Goal: Transaction & Acquisition: Book appointment/travel/reservation

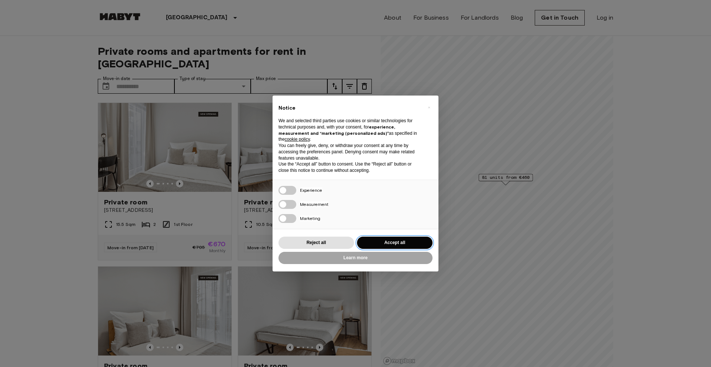
click at [417, 240] on button "Accept all" at bounding box center [395, 243] width 76 height 12
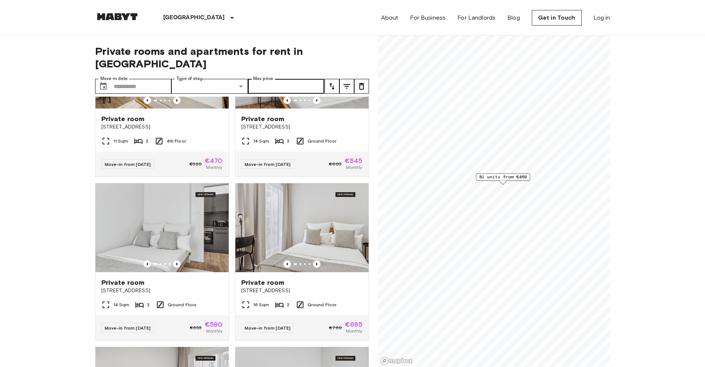
scroll to position [778, 0]
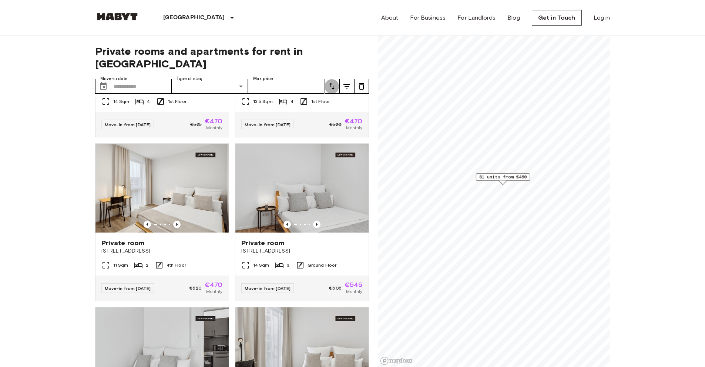
click at [332, 82] on icon "tune" at bounding box center [332, 86] width 9 height 9
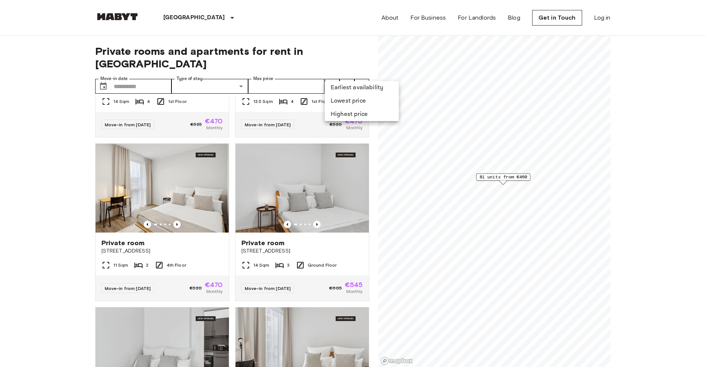
click at [363, 98] on li "Lowest price" at bounding box center [362, 100] width 74 height 13
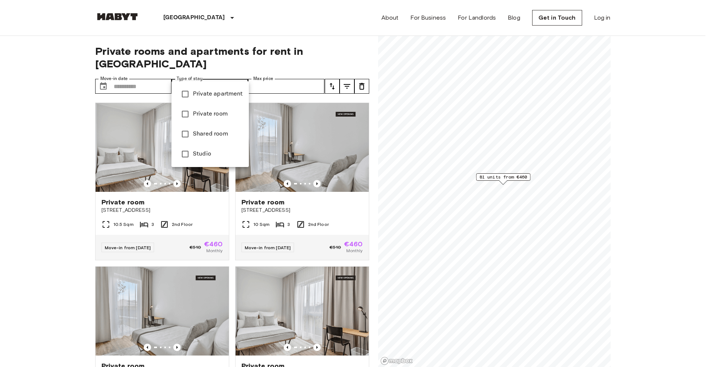
click at [219, 96] on span "Private apartment" at bounding box center [218, 94] width 50 height 9
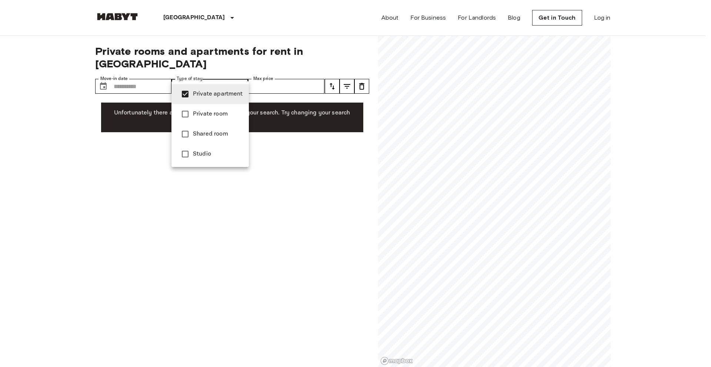
click at [195, 115] on span "Private room" at bounding box center [218, 114] width 50 height 9
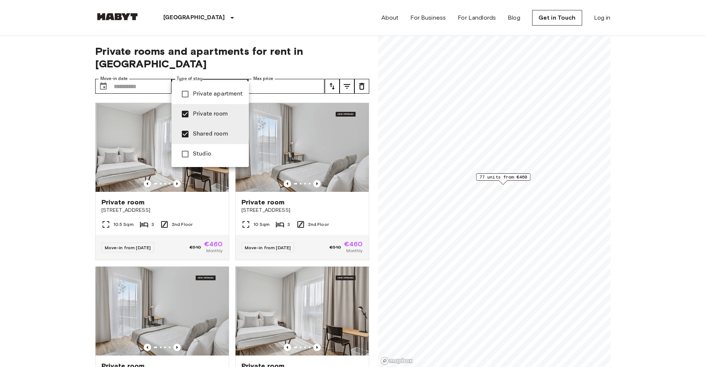
type input "**********"
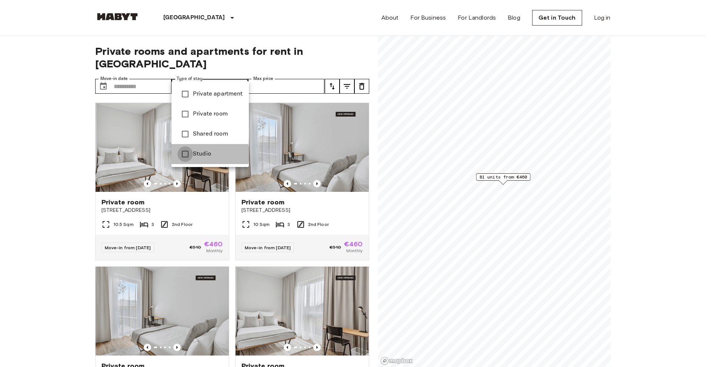
type input "******"
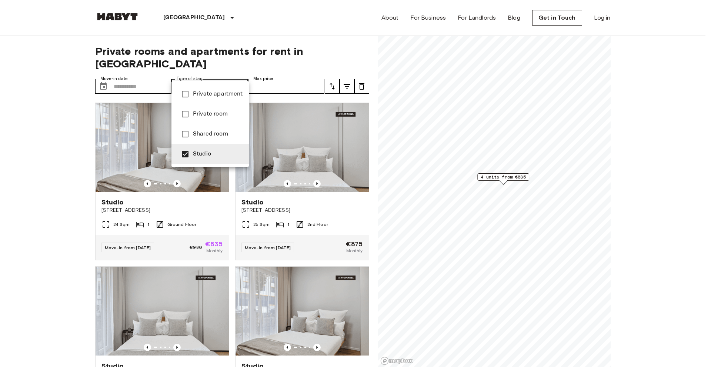
click at [52, 164] on div at bounding box center [355, 183] width 711 height 367
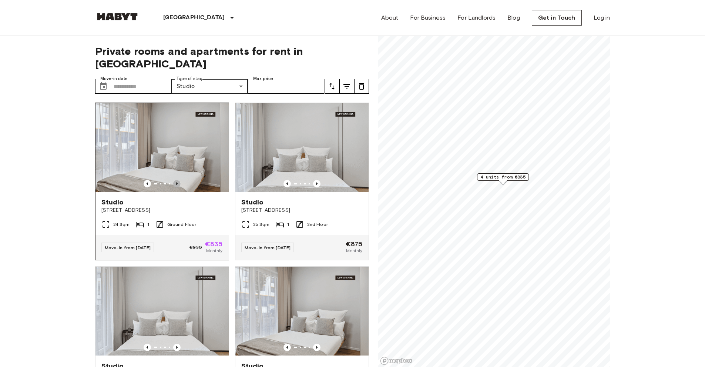
click at [174, 180] on icon "Previous image" at bounding box center [176, 183] width 7 height 7
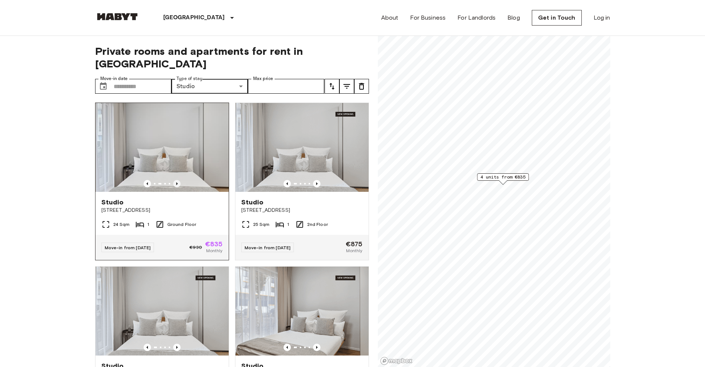
click at [174, 180] on icon "Previous image" at bounding box center [176, 183] width 7 height 7
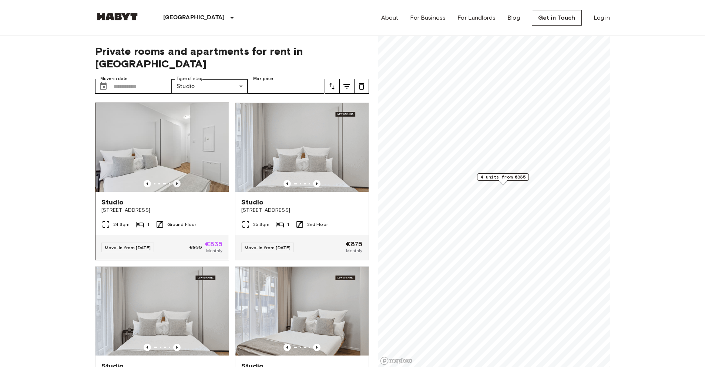
click at [174, 180] on icon "Previous image" at bounding box center [176, 183] width 7 height 7
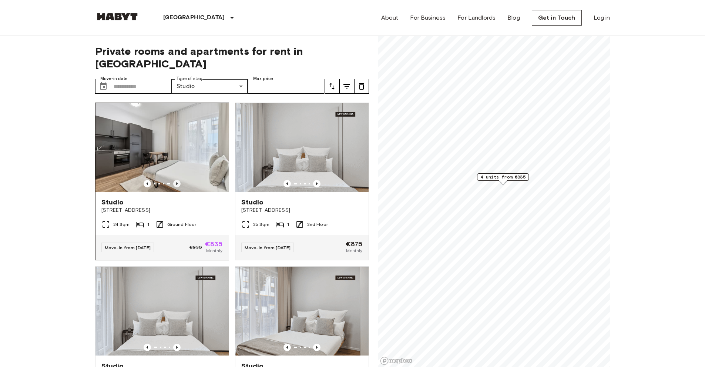
click at [175, 180] on icon "Previous image" at bounding box center [176, 183] width 7 height 7
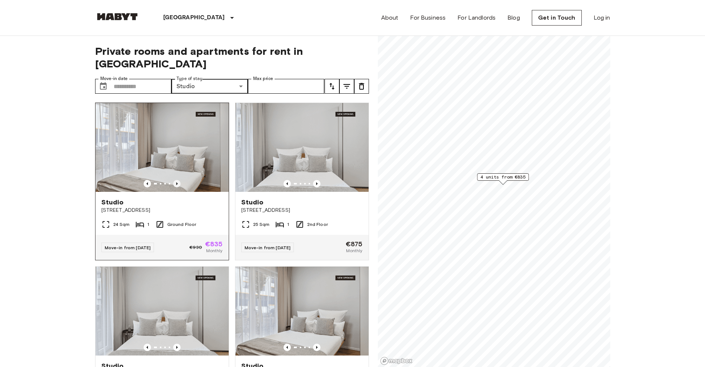
click at [175, 180] on icon "Previous image" at bounding box center [176, 183] width 7 height 7
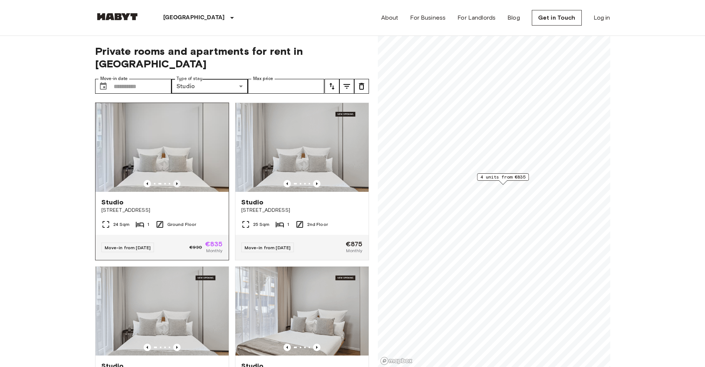
click at [175, 180] on icon "Previous image" at bounding box center [176, 183] width 7 height 7
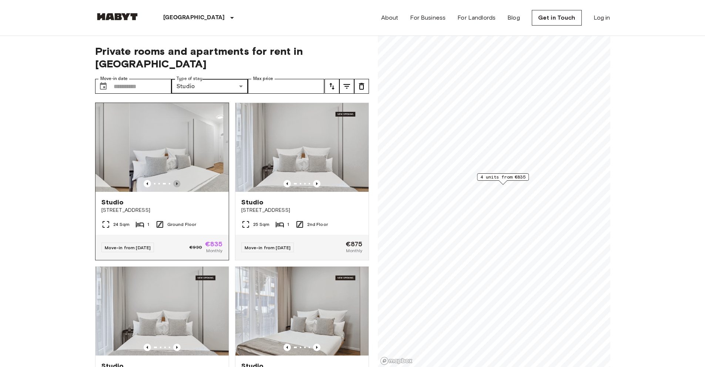
click at [175, 180] on icon "Previous image" at bounding box center [176, 183] width 7 height 7
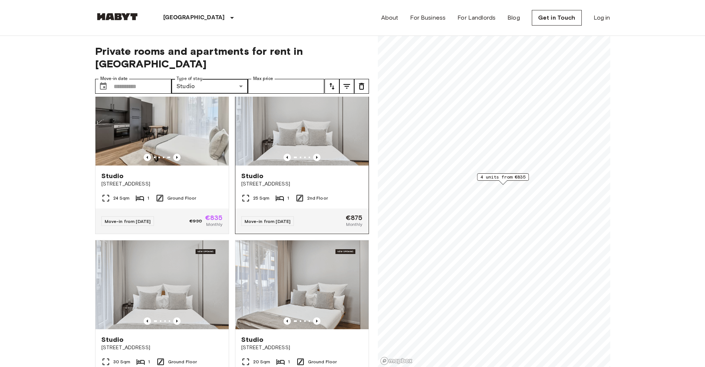
scroll to position [72, 0]
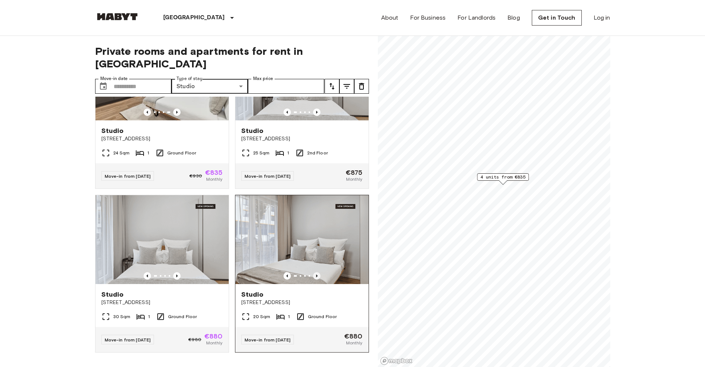
click at [313, 272] on icon "Previous image" at bounding box center [316, 275] width 7 height 7
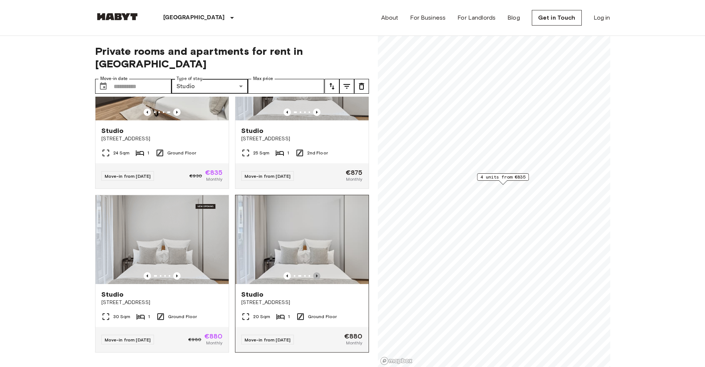
click at [313, 272] on icon "Previous image" at bounding box center [316, 275] width 7 height 7
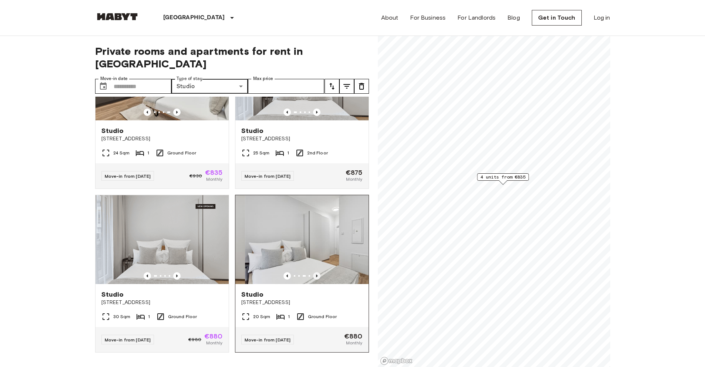
click at [313, 272] on icon "Previous image" at bounding box center [316, 275] width 7 height 7
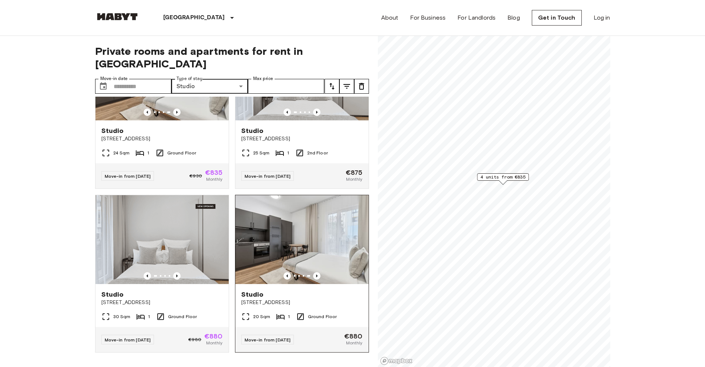
click at [312, 232] on img at bounding box center [301, 239] width 133 height 89
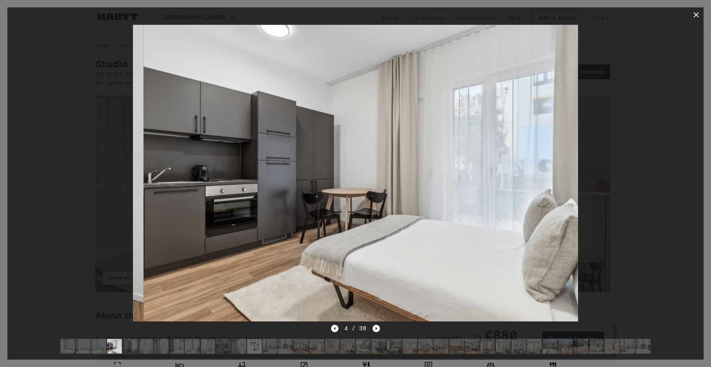
click at [375, 325] on icon "Next image" at bounding box center [375, 328] width 7 height 7
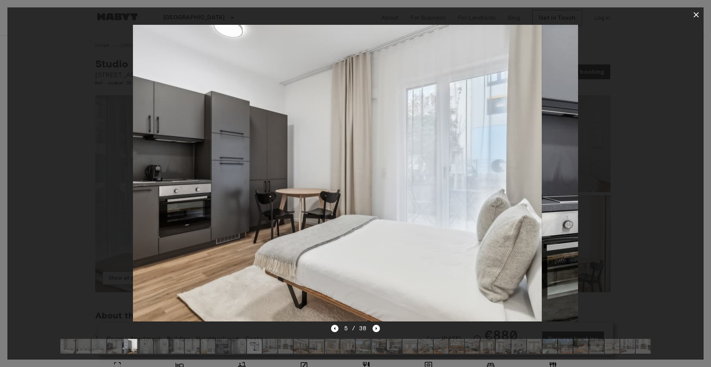
click at [135, 341] on img at bounding box center [130, 346] width 15 height 15
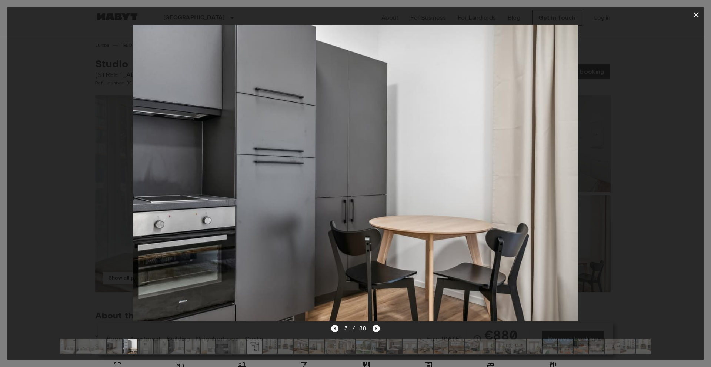
click at [149, 341] on img at bounding box center [145, 346] width 15 height 15
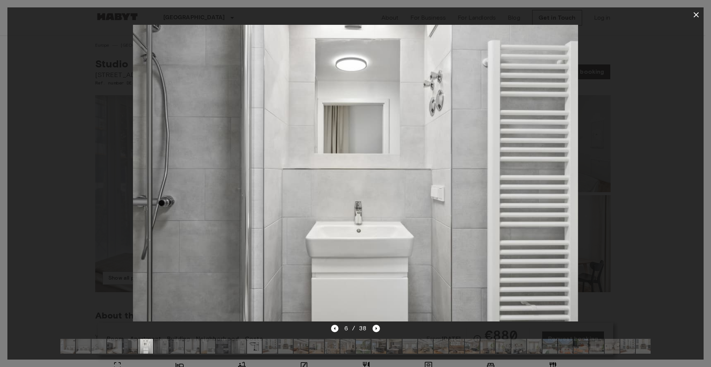
click at [156, 341] on img at bounding box center [161, 346] width 15 height 15
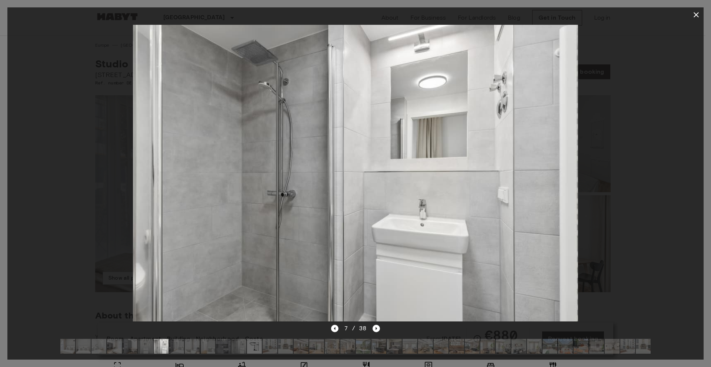
click at [174, 343] on img at bounding box center [176, 346] width 15 height 15
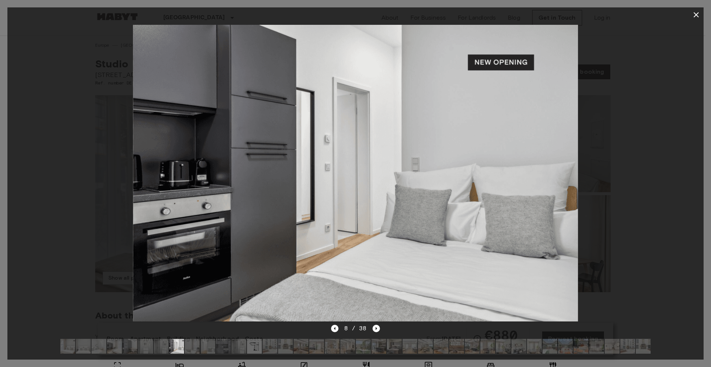
click at [193, 344] on img at bounding box center [192, 346] width 15 height 15
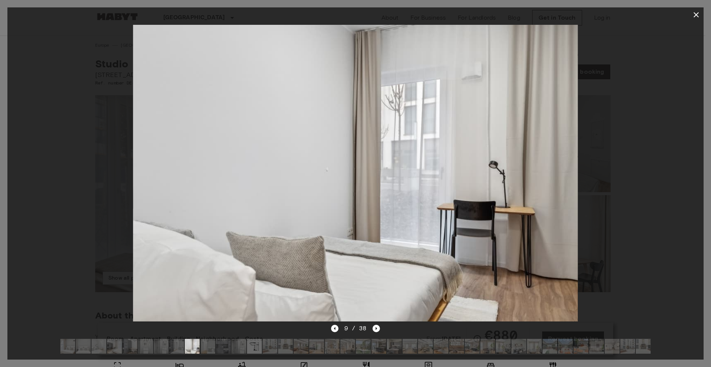
click at [205, 343] on img at bounding box center [207, 346] width 15 height 15
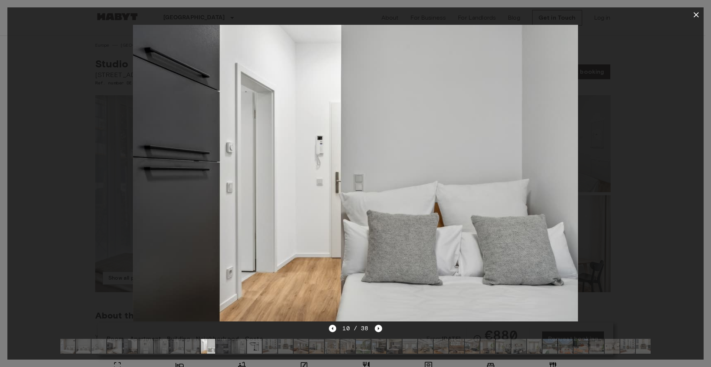
click at [221, 341] on img at bounding box center [223, 346] width 15 height 15
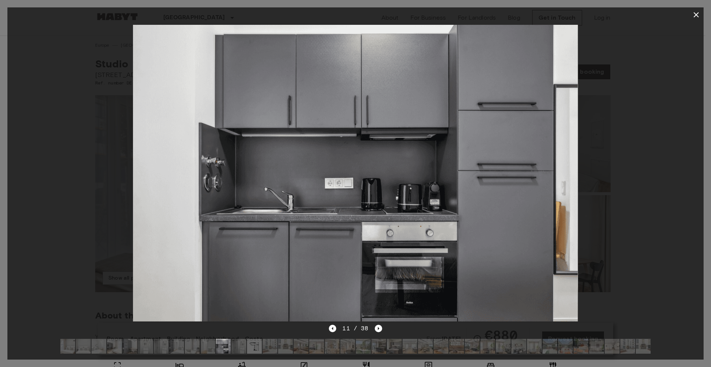
click at [239, 339] on img at bounding box center [238, 346] width 15 height 15
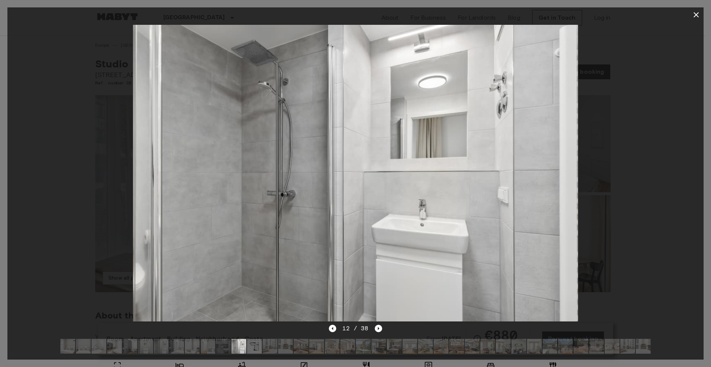
click at [255, 339] on img at bounding box center [254, 346] width 15 height 15
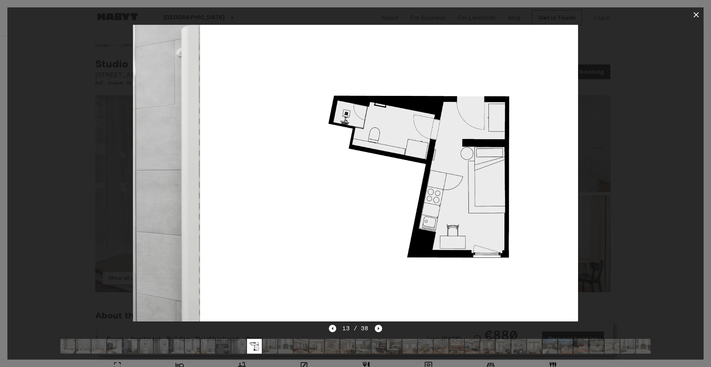
click at [270, 344] on img at bounding box center [270, 346] width 15 height 15
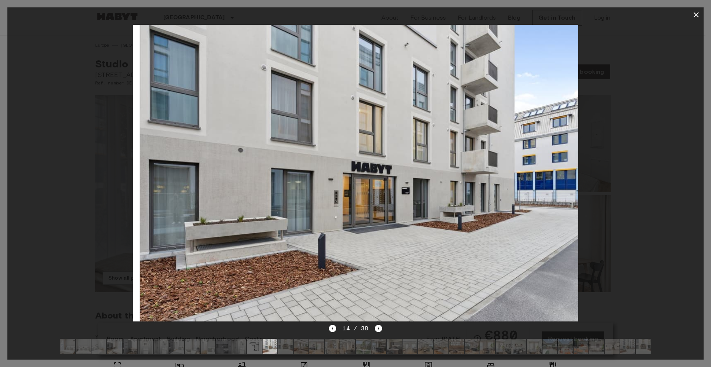
click at [318, 342] on img at bounding box center [316, 346] width 15 height 15
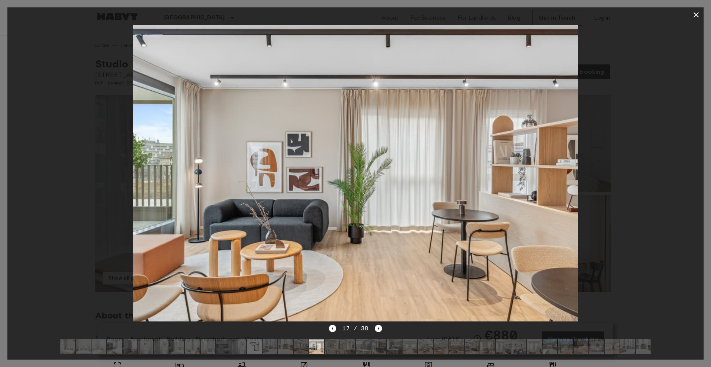
click at [298, 339] on img at bounding box center [301, 346] width 15 height 15
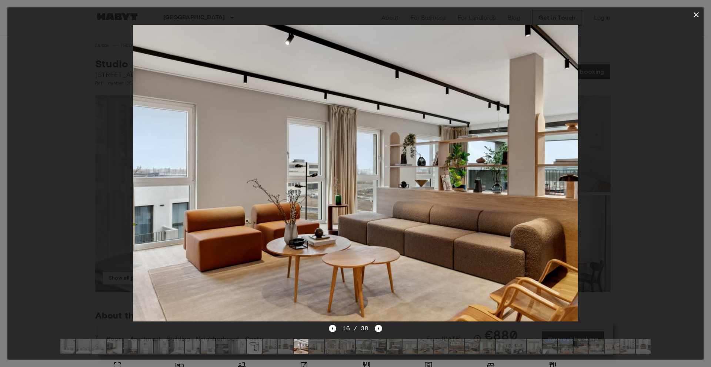
click at [317, 340] on img at bounding box center [316, 346] width 15 height 15
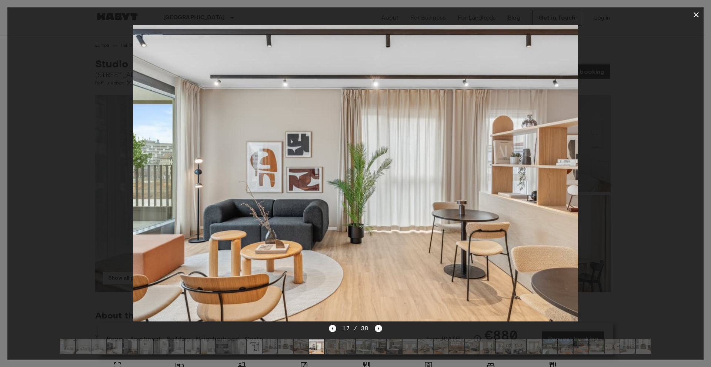
click at [335, 341] on img at bounding box center [332, 346] width 15 height 15
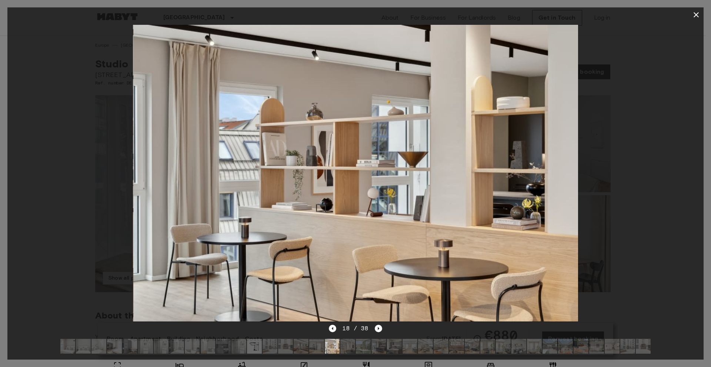
click at [349, 342] on img at bounding box center [347, 346] width 15 height 15
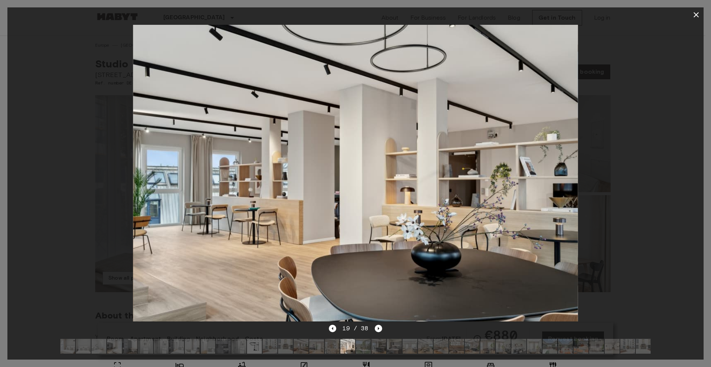
click at [361, 343] on img at bounding box center [363, 346] width 15 height 15
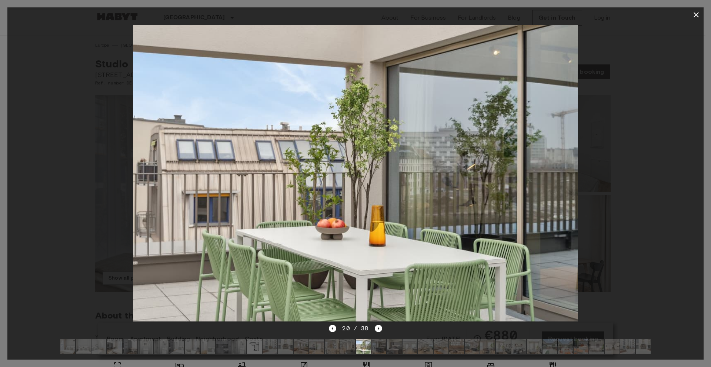
click at [382, 343] on img at bounding box center [378, 346] width 15 height 15
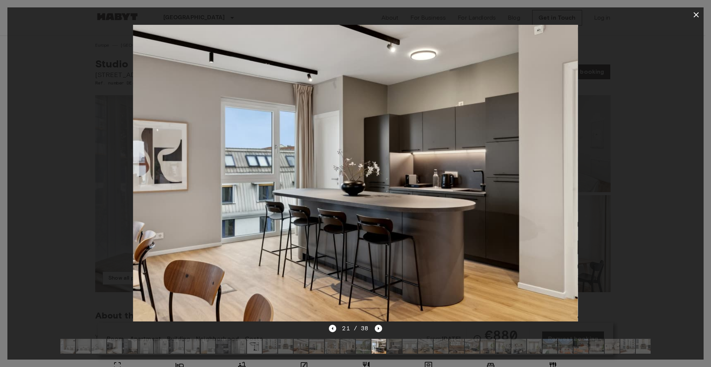
click at [396, 342] on img at bounding box center [394, 346] width 15 height 15
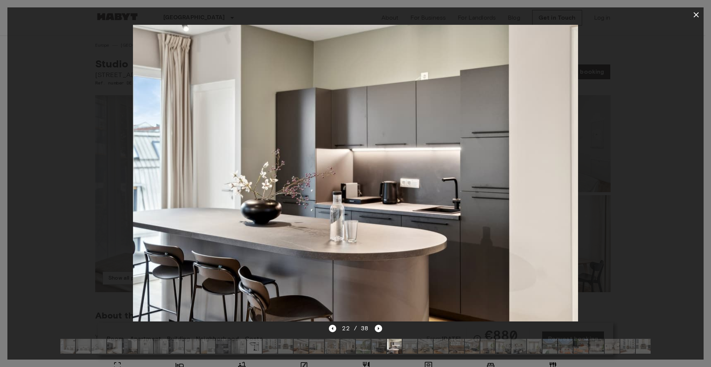
click at [410, 344] on img at bounding box center [409, 346] width 15 height 15
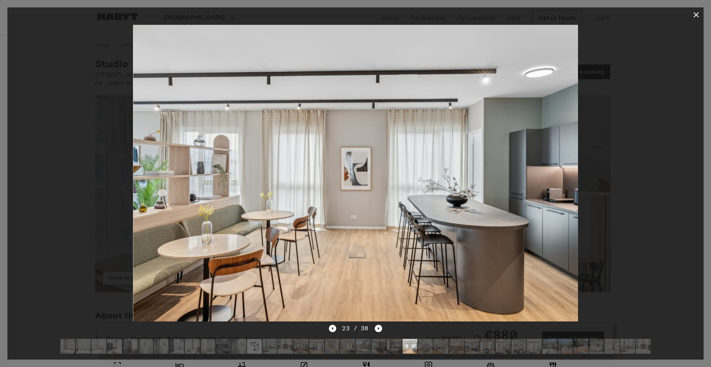
click at [424, 342] on img at bounding box center [425, 346] width 15 height 15
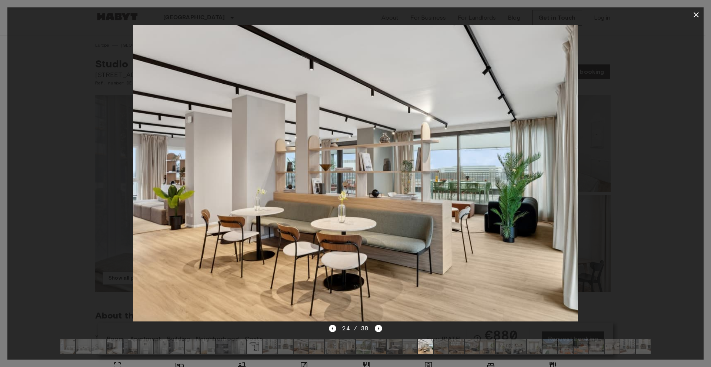
click at [441, 339] on img at bounding box center [441, 346] width 15 height 15
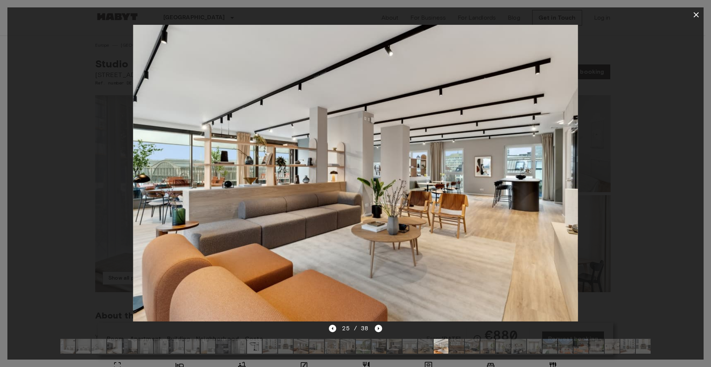
click at [459, 339] on img at bounding box center [456, 346] width 15 height 15
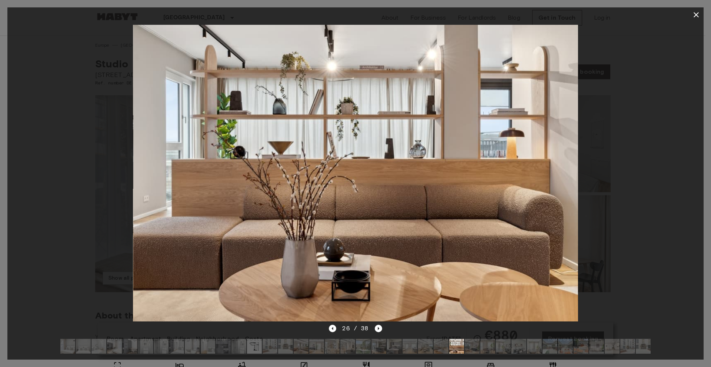
click at [473, 341] on img at bounding box center [472, 346] width 15 height 15
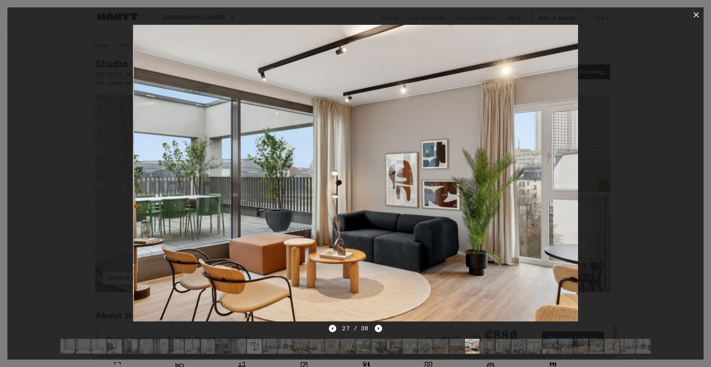
click at [486, 342] on img at bounding box center [487, 346] width 15 height 15
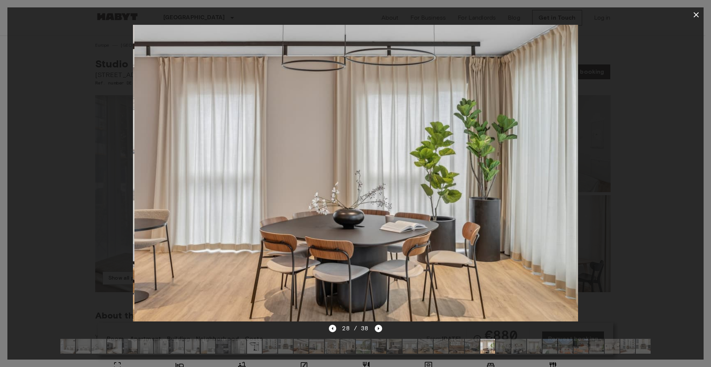
click at [506, 344] on img at bounding box center [503, 346] width 15 height 15
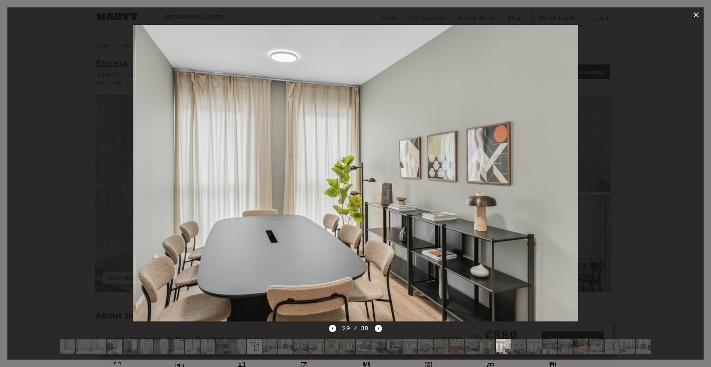
click at [528, 344] on img at bounding box center [534, 346] width 15 height 15
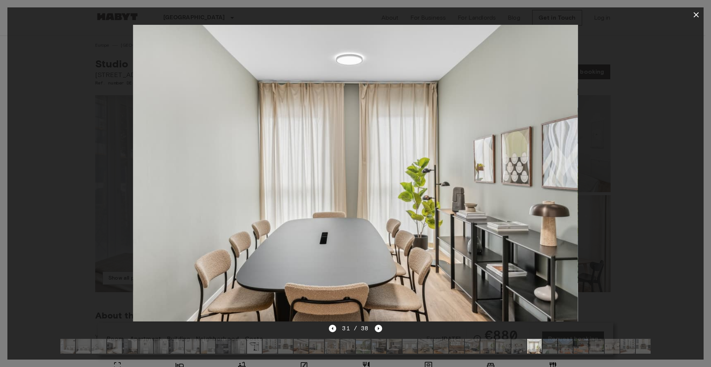
click at [511, 340] on img at bounding box center [518, 346] width 15 height 15
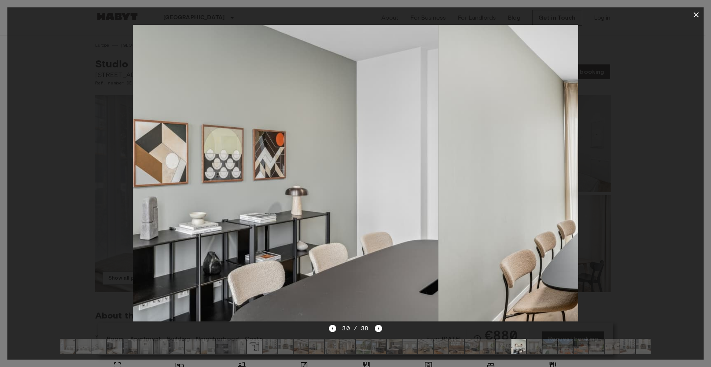
click at [520, 341] on img at bounding box center [518, 346] width 15 height 15
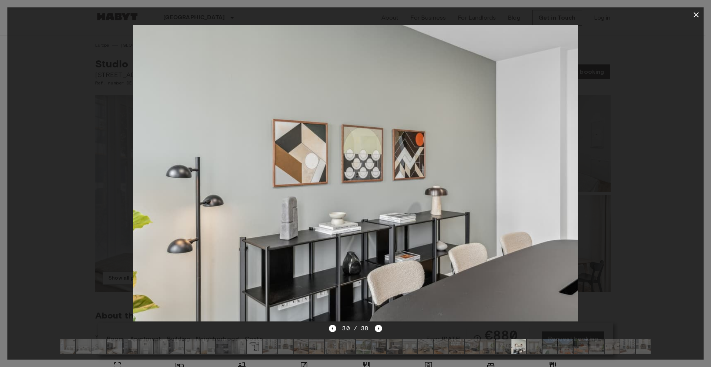
click at [536, 344] on img at bounding box center [534, 346] width 15 height 15
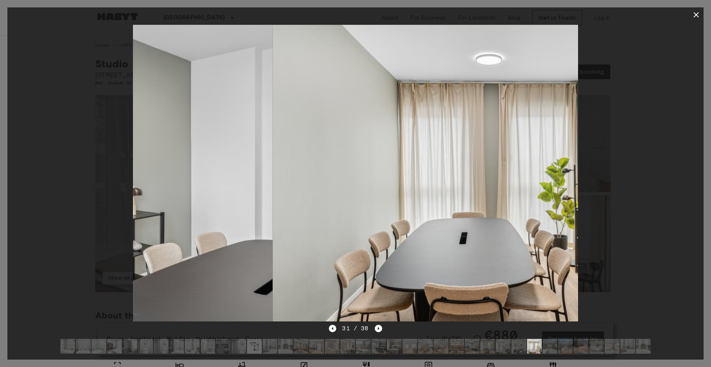
click at [549, 344] on img at bounding box center [549, 346] width 15 height 15
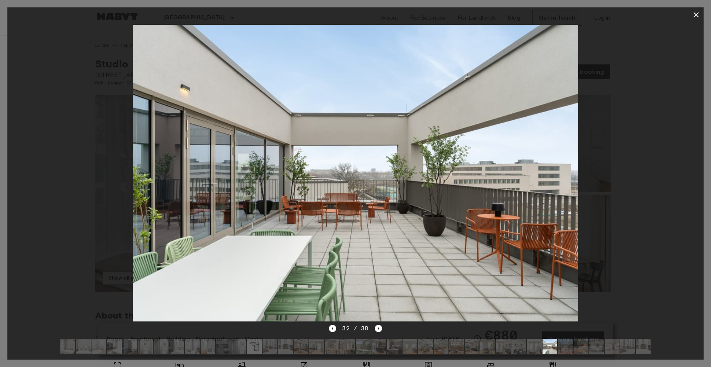
click at [571, 340] on img at bounding box center [565, 346] width 15 height 15
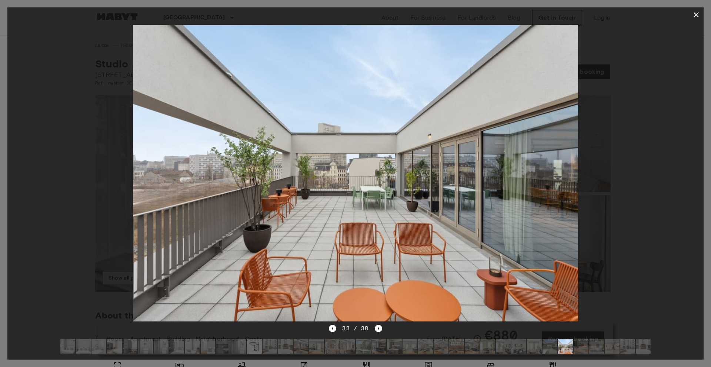
click at [591, 341] on img at bounding box center [596, 346] width 15 height 15
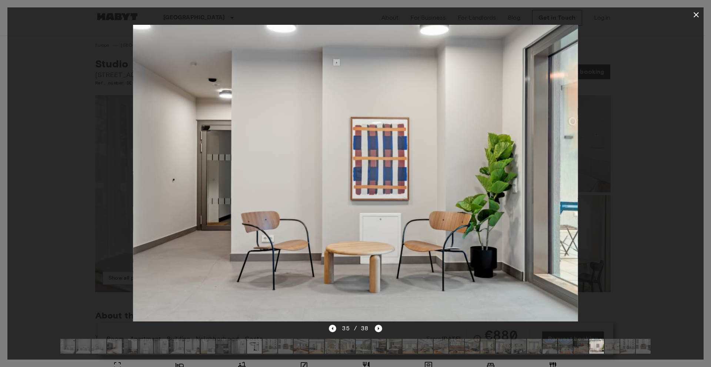
click at [644, 343] on img at bounding box center [643, 346] width 15 height 15
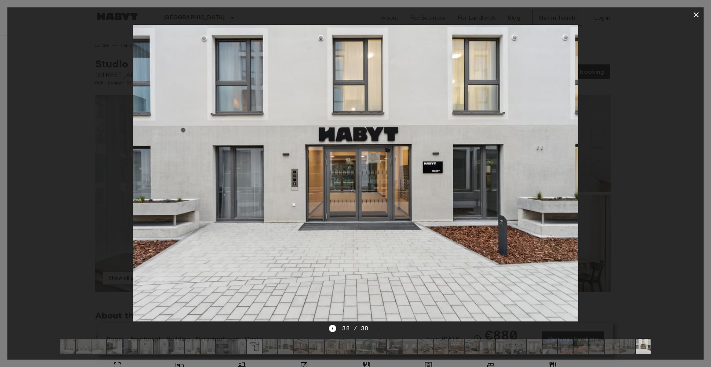
click at [629, 343] on img at bounding box center [627, 346] width 15 height 15
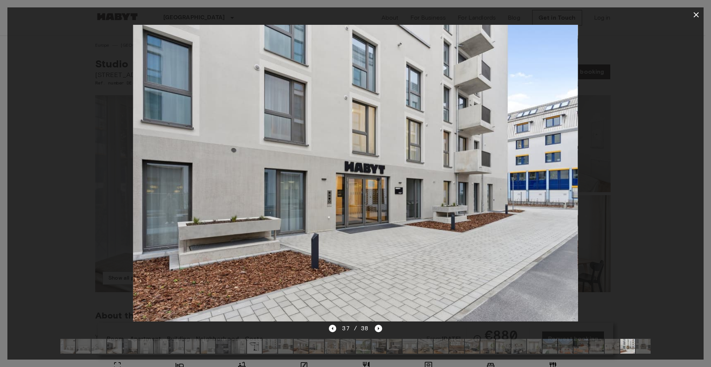
click at [696, 14] on icon "button" at bounding box center [696, 14] width 5 height 5
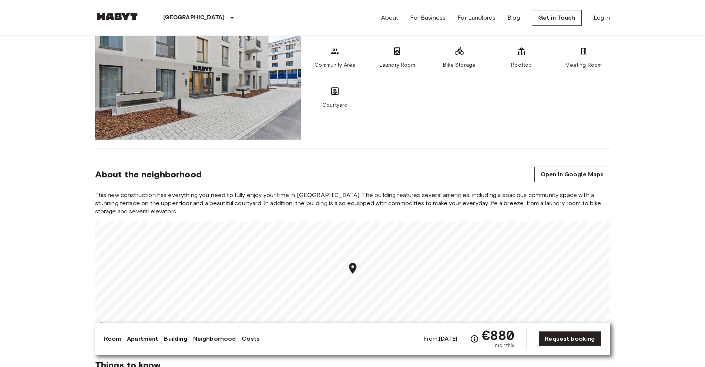
scroll to position [555, 0]
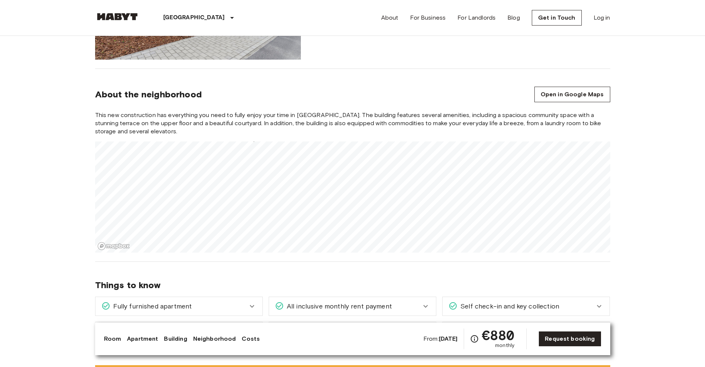
click at [256, 255] on section "About the neighborhood Open in Google Maps This new construction has everything…" at bounding box center [352, 165] width 515 height 193
click at [272, 191] on icon "Map marker" at bounding box center [270, 188] width 7 height 11
click at [271, 191] on icon "Map marker" at bounding box center [270, 188] width 7 height 11
click at [271, 196] on icon "Map marker" at bounding box center [269, 193] width 7 height 11
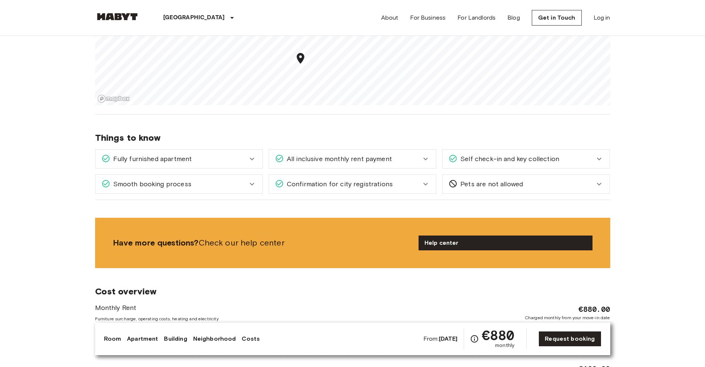
scroll to position [704, 0]
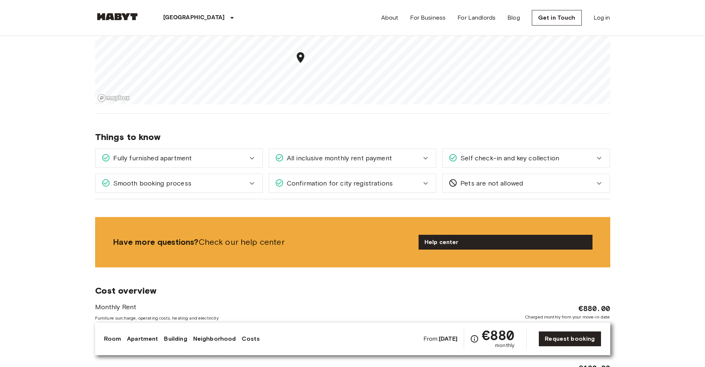
click at [247, 160] on div "Fully furnished apartment" at bounding box center [174, 158] width 146 height 10
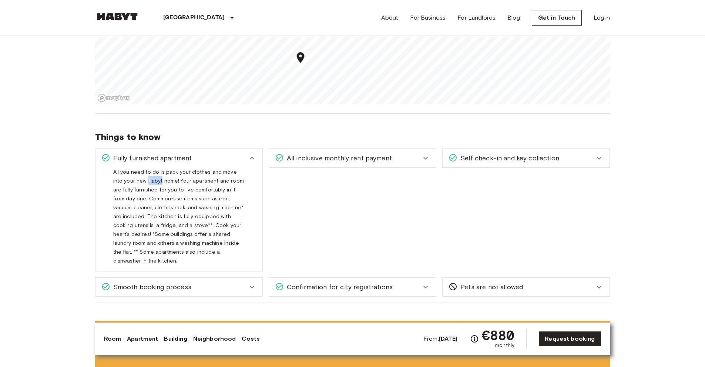
drag, startPoint x: 137, startPoint y: 181, endPoint x: 150, endPoint y: 182, distance: 13.0
click at [150, 182] on span "All you need to do is pack your clothes and move into your new Habyt home! Your…" at bounding box center [178, 219] width 131 height 101
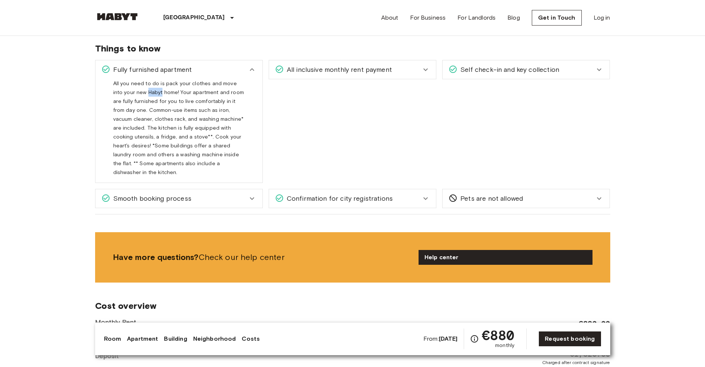
scroll to position [815, 0]
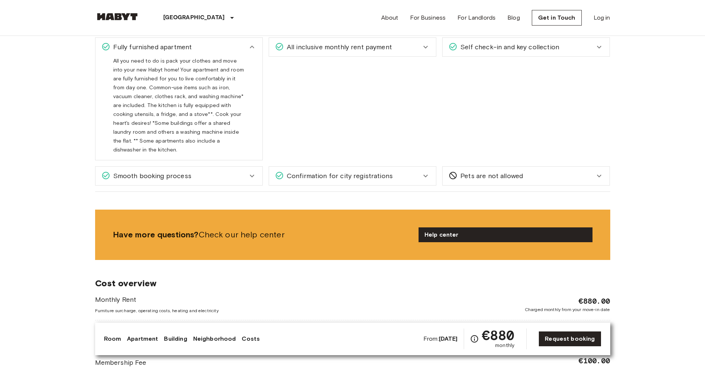
click at [420, 177] on div "Confirmation for city registrations Whether it's the Anmeldung in Germany, the …" at bounding box center [353, 175] width 168 height 19
click at [419, 172] on div "Confirmation for city registrations" at bounding box center [348, 176] width 146 height 10
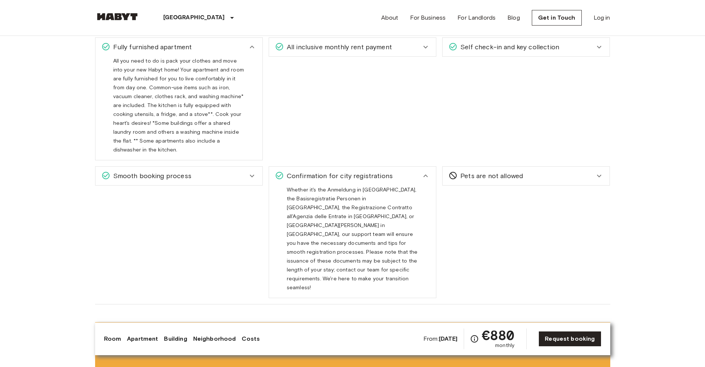
click at [427, 174] on icon at bounding box center [426, 175] width 4 height 3
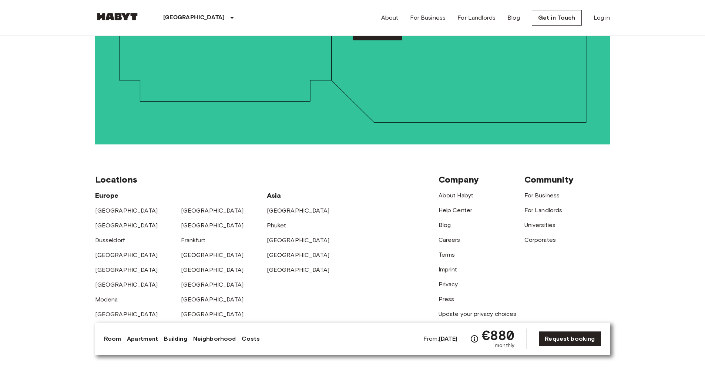
scroll to position [1895, 0]
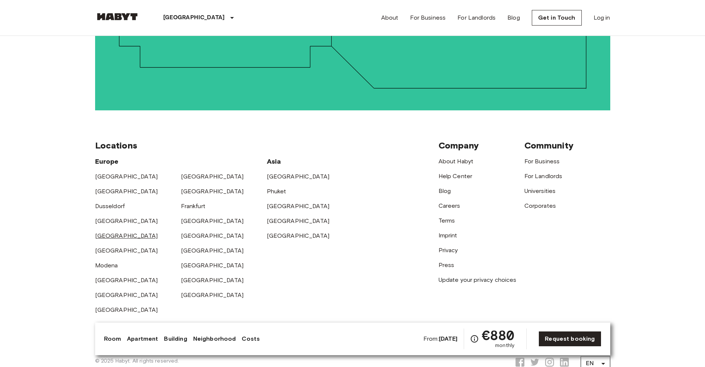
click at [110, 232] on link "[GEOGRAPHIC_DATA]" at bounding box center [126, 235] width 63 height 7
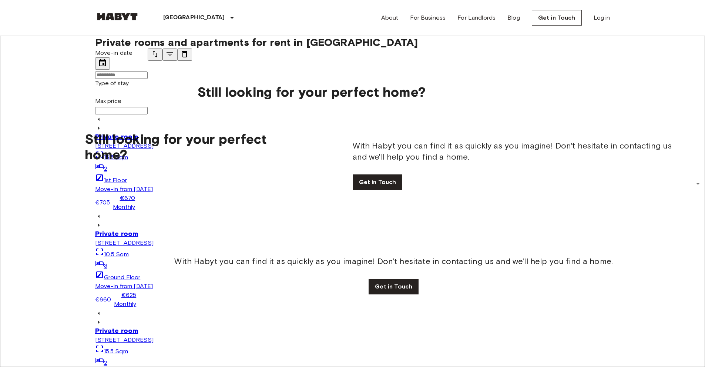
click at [160, 59] on icon "tune" at bounding box center [155, 54] width 9 height 9
drag, startPoint x: 341, startPoint y: 213, endPoint x: 38, endPoint y: 199, distance: 303.2
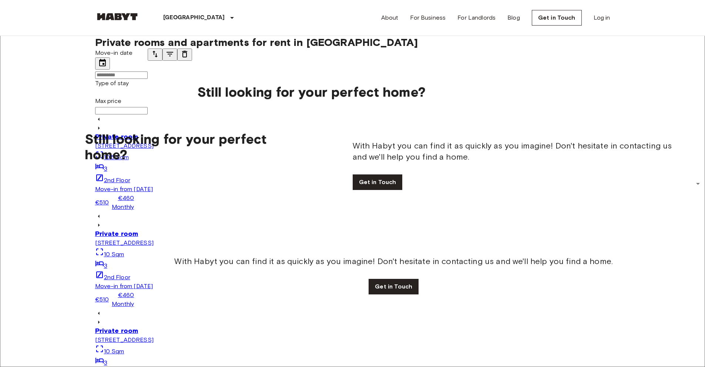
scroll to position [0, 0]
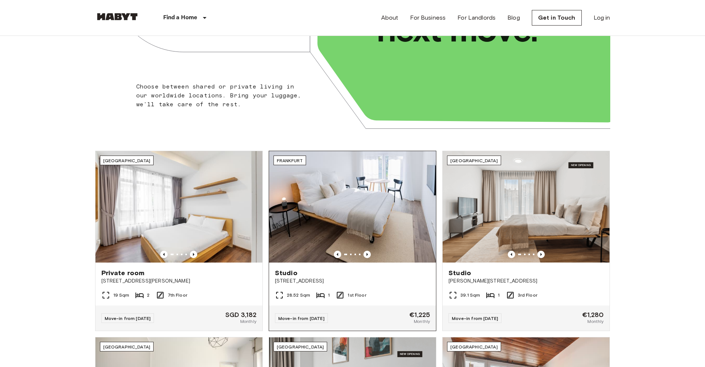
scroll to position [148, 0]
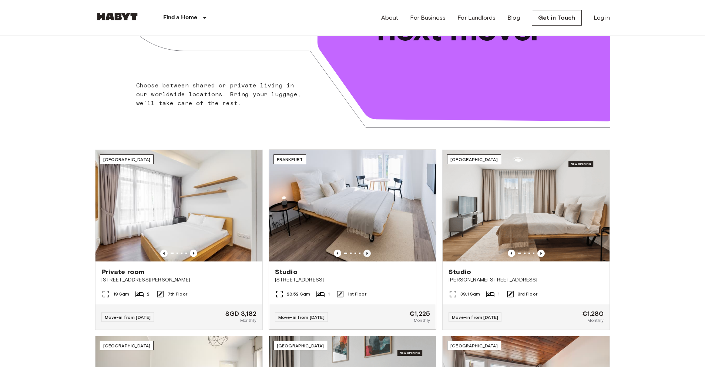
click at [366, 254] on icon "Previous image" at bounding box center [367, 253] width 7 height 7
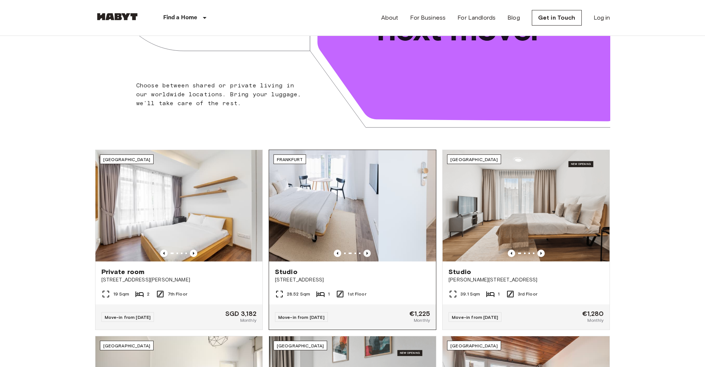
click at [366, 254] on icon "Previous image" at bounding box center [367, 253] width 7 height 7
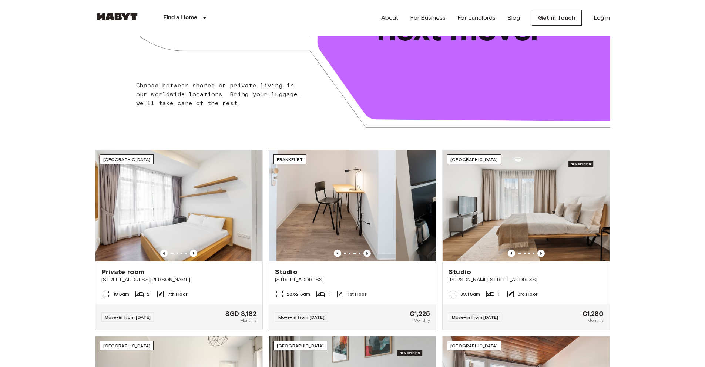
click at [367, 254] on icon "Previous image" at bounding box center [367, 253] width 7 height 7
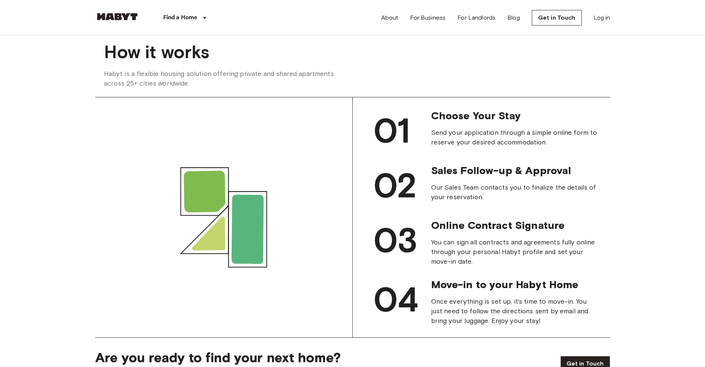
scroll to position [704, 0]
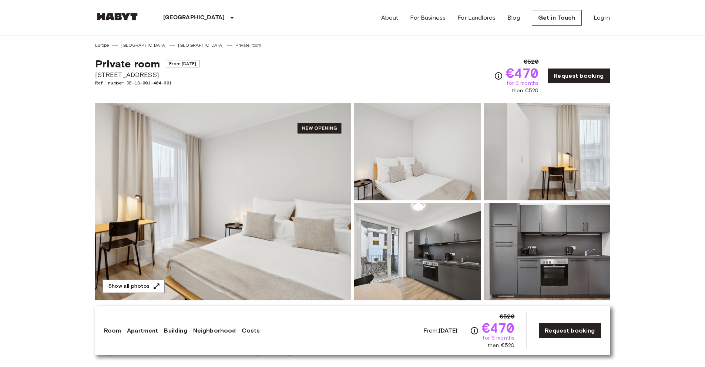
click at [448, 265] on img at bounding box center [417, 251] width 127 height 97
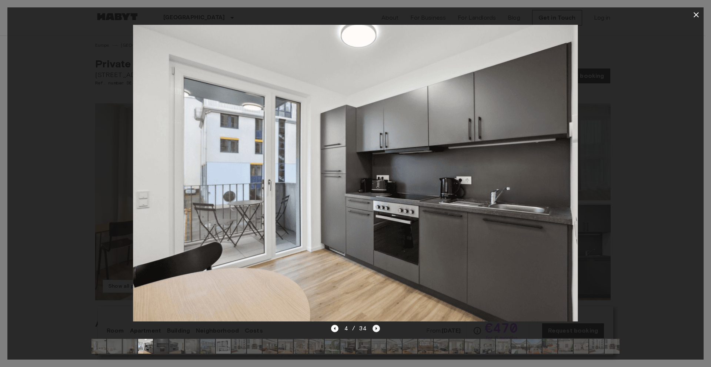
click at [374, 325] on icon "Next image" at bounding box center [375, 328] width 7 height 7
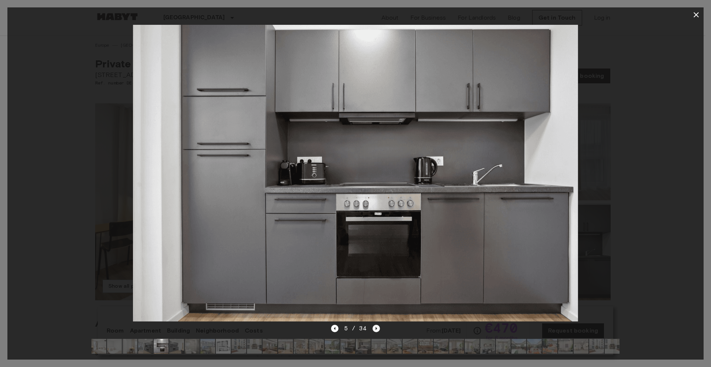
click at [374, 325] on icon "Next image" at bounding box center [375, 328] width 7 height 7
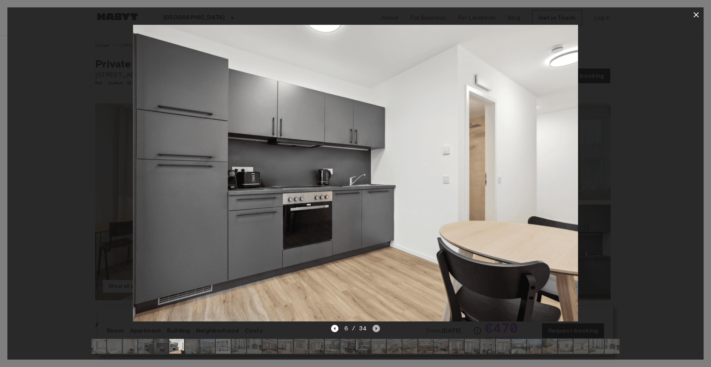
click at [374, 325] on icon "Next image" at bounding box center [375, 328] width 7 height 7
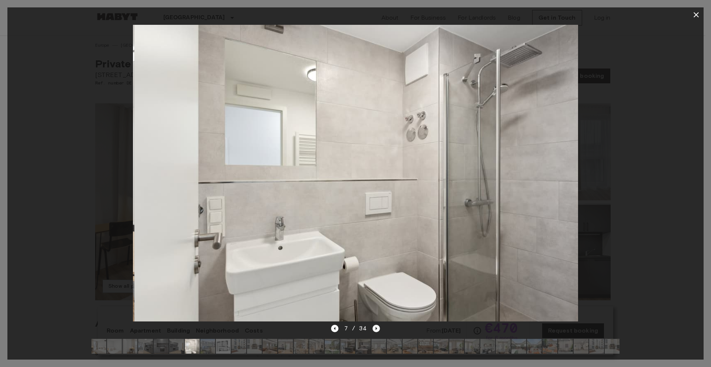
click at [374, 325] on icon "Next image" at bounding box center [375, 328] width 7 height 7
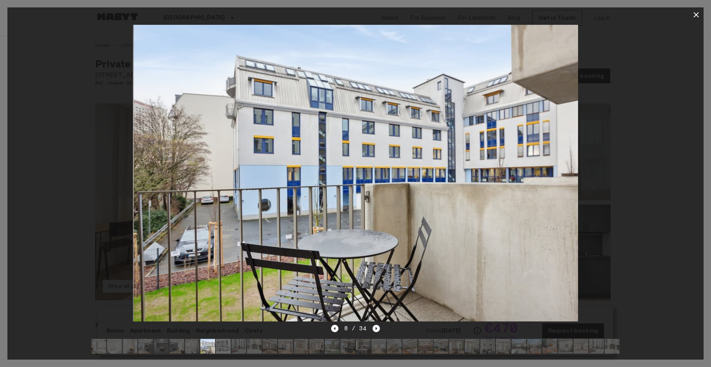
click at [374, 325] on icon "Next image" at bounding box center [375, 328] width 7 height 7
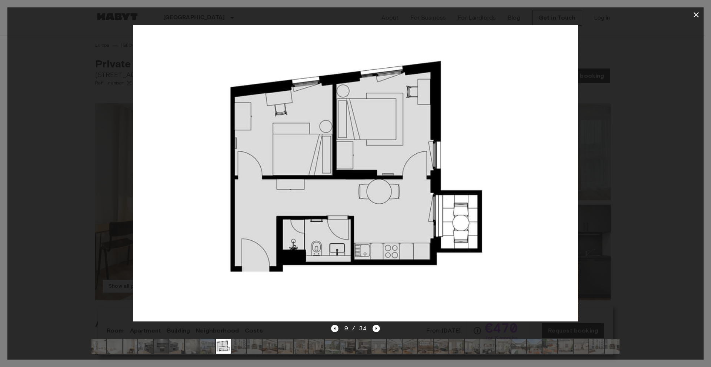
click at [334, 325] on icon "Previous image" at bounding box center [334, 328] width 7 height 7
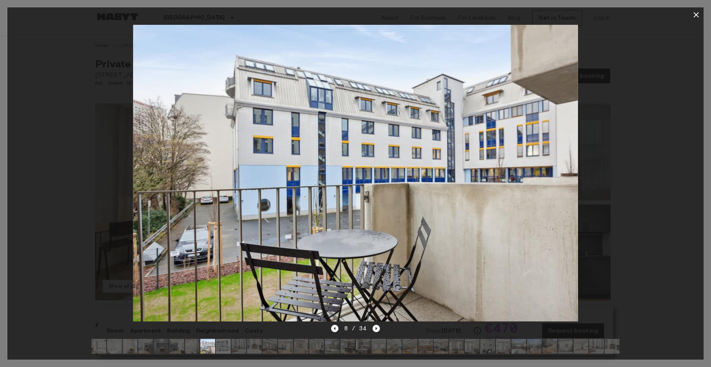
click at [377, 325] on icon "Next image" at bounding box center [375, 328] width 7 height 7
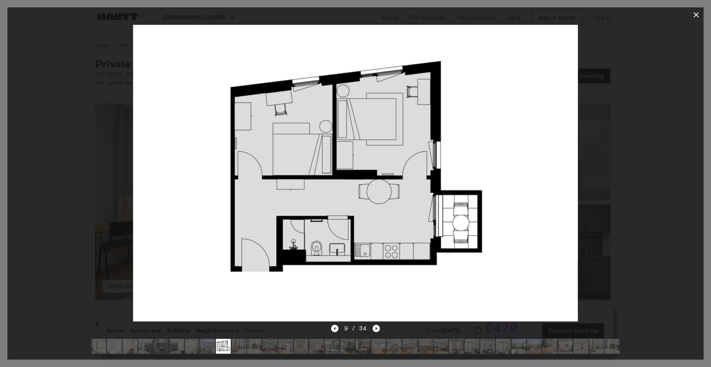
click at [374, 325] on icon "Next image" at bounding box center [375, 328] width 7 height 7
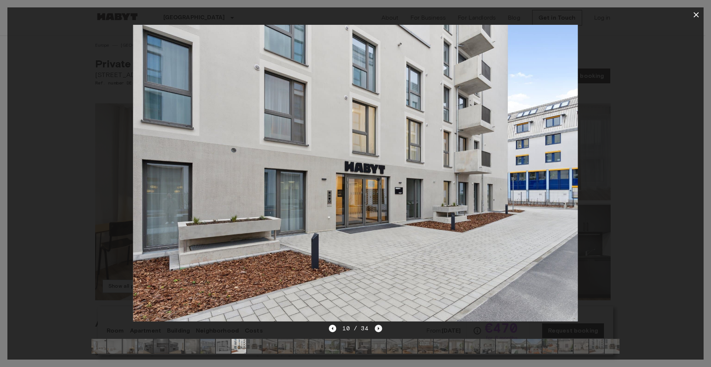
click at [375, 325] on icon "Next image" at bounding box center [378, 328] width 7 height 7
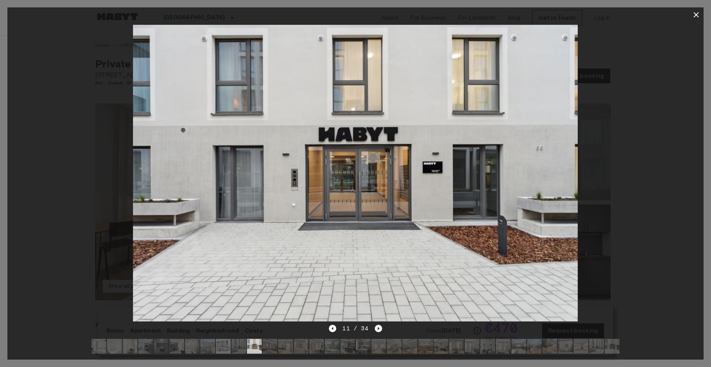
click at [375, 325] on icon "Next image" at bounding box center [378, 328] width 7 height 7
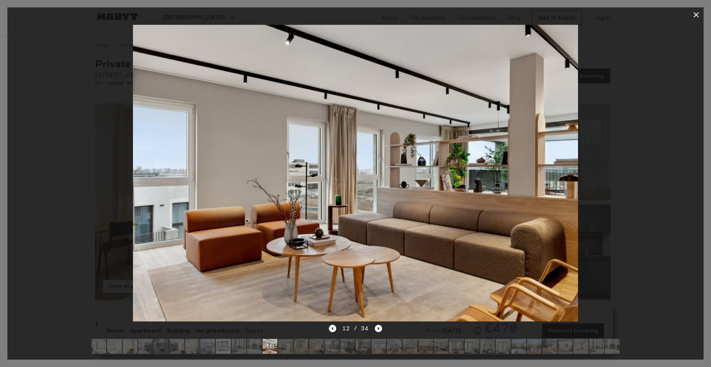
click at [375, 325] on icon "Next image" at bounding box center [378, 328] width 7 height 7
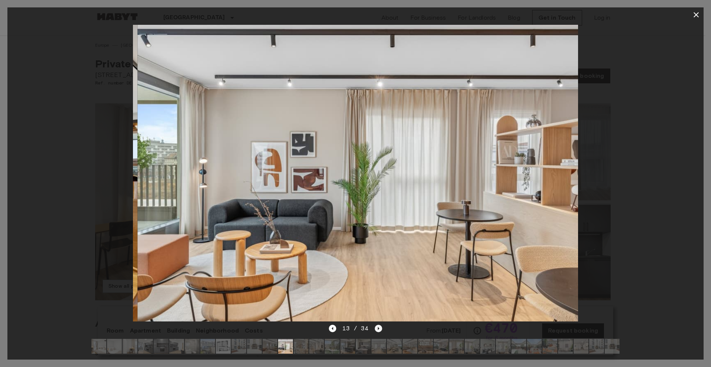
click at [375, 325] on icon "Next image" at bounding box center [378, 328] width 7 height 7
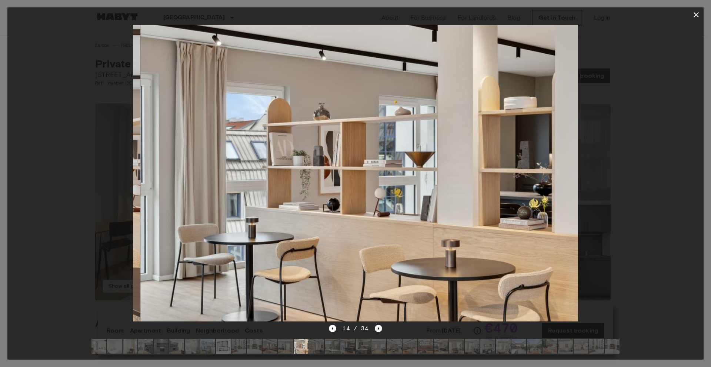
click at [375, 325] on icon "Next image" at bounding box center [378, 328] width 7 height 7
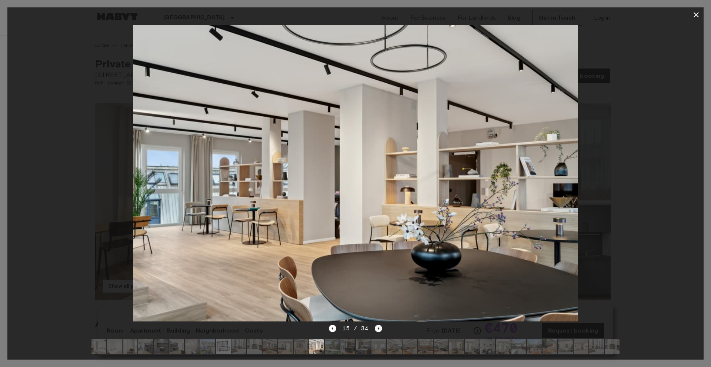
click at [375, 325] on icon "Next image" at bounding box center [378, 328] width 7 height 7
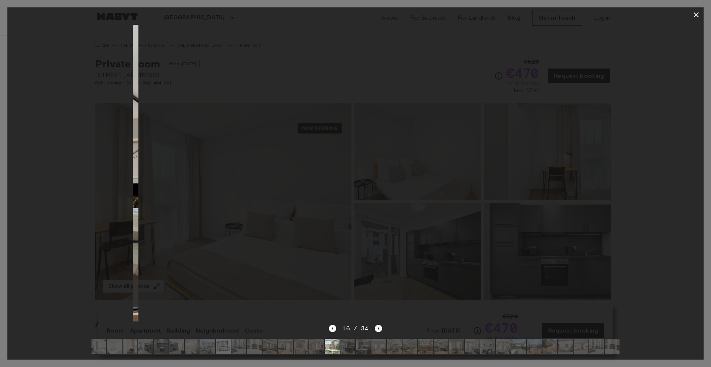
click at [375, 325] on icon "Next image" at bounding box center [378, 328] width 7 height 7
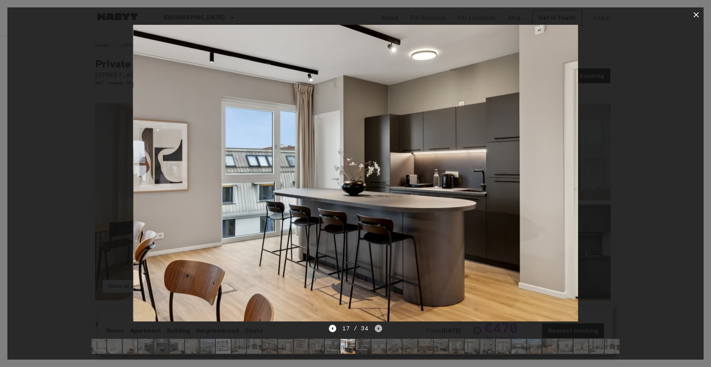
click at [375, 325] on icon "Next image" at bounding box center [378, 328] width 7 height 7
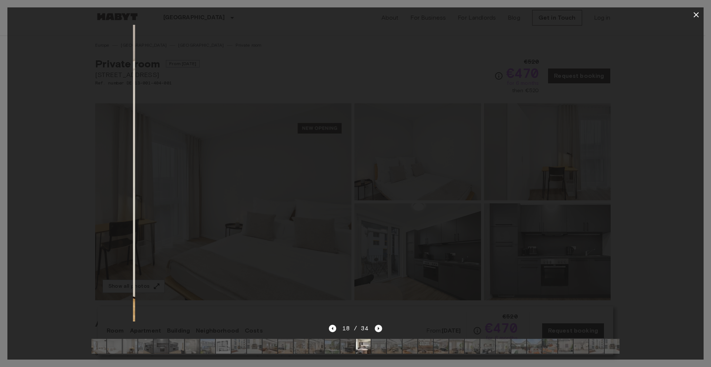
click at [375, 325] on icon "Next image" at bounding box center [378, 328] width 7 height 7
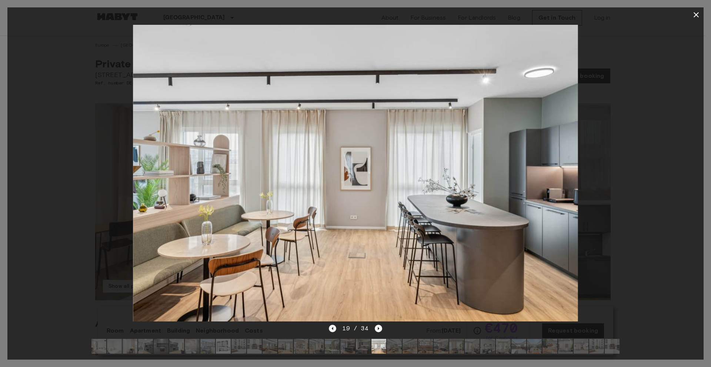
click at [335, 325] on icon "Previous image" at bounding box center [332, 328] width 7 height 7
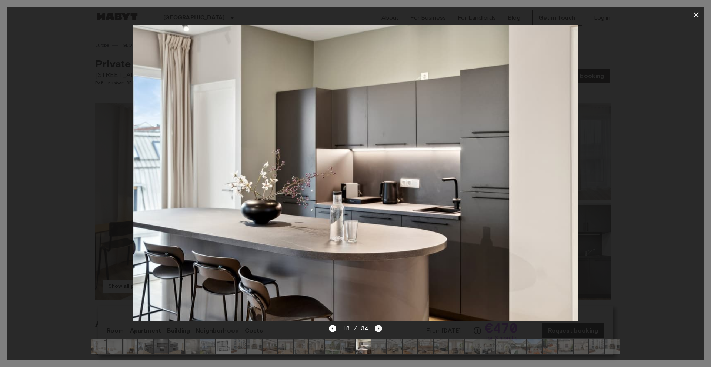
click at [381, 325] on icon "Next image" at bounding box center [378, 328] width 7 height 7
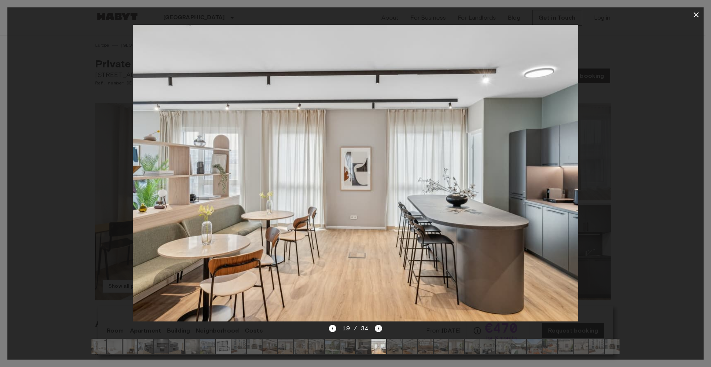
click at [381, 325] on icon "Next image" at bounding box center [378, 328] width 7 height 7
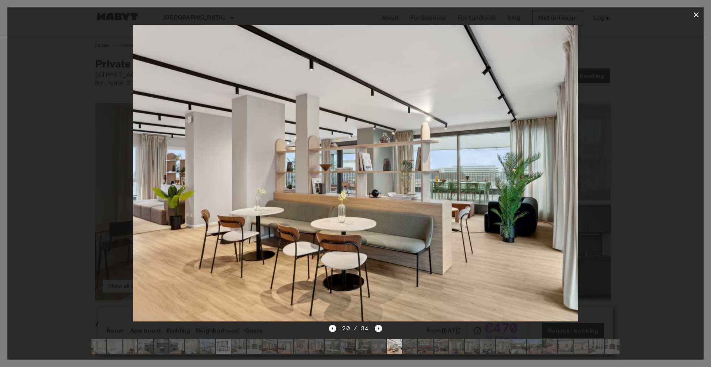
click at [381, 325] on icon "Next image" at bounding box center [378, 328] width 7 height 7
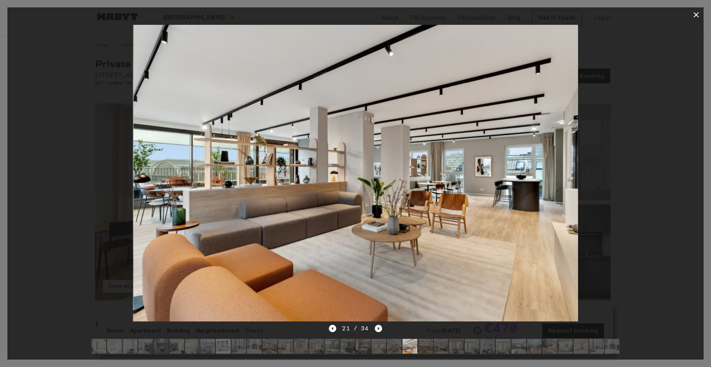
click at [381, 325] on icon "Next image" at bounding box center [378, 328] width 7 height 7
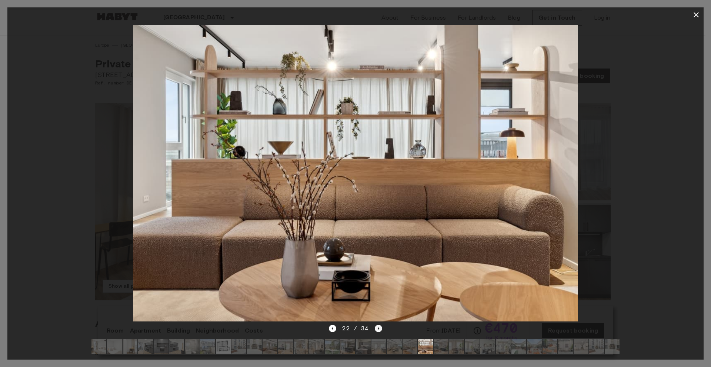
click at [381, 325] on icon "Next image" at bounding box center [378, 328] width 7 height 7
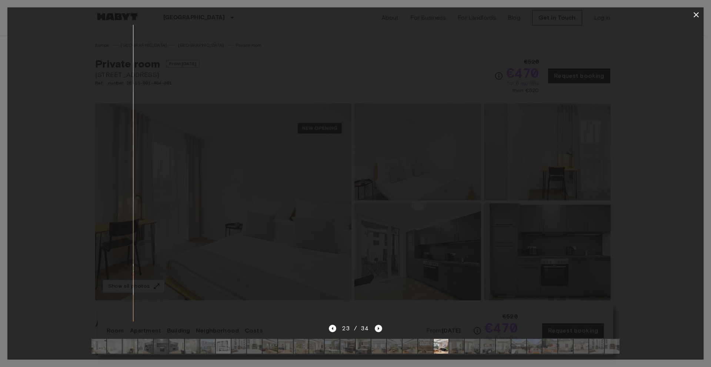
click at [381, 325] on icon "Next image" at bounding box center [378, 328] width 7 height 7
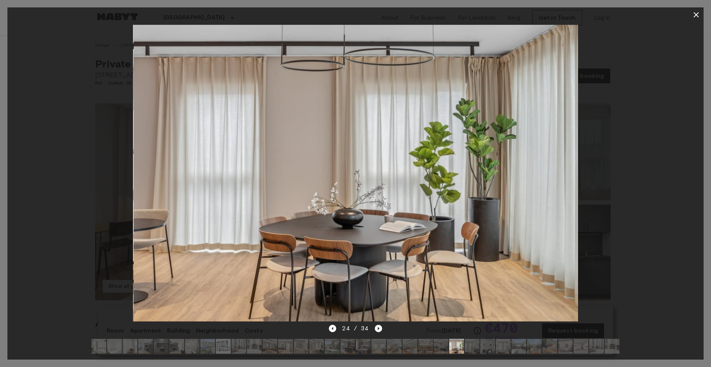
click at [381, 325] on icon "Next image" at bounding box center [378, 328] width 7 height 7
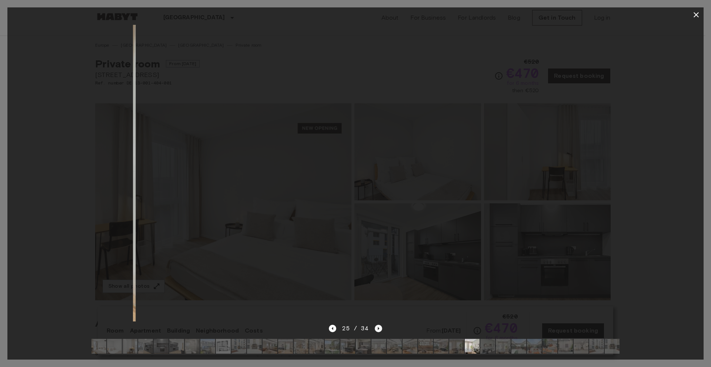
click at [381, 325] on icon "Next image" at bounding box center [378, 328] width 7 height 7
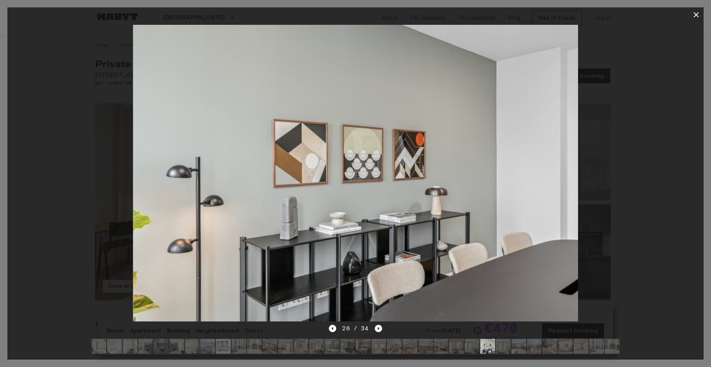
click at [381, 325] on icon "Next image" at bounding box center [378, 328] width 7 height 7
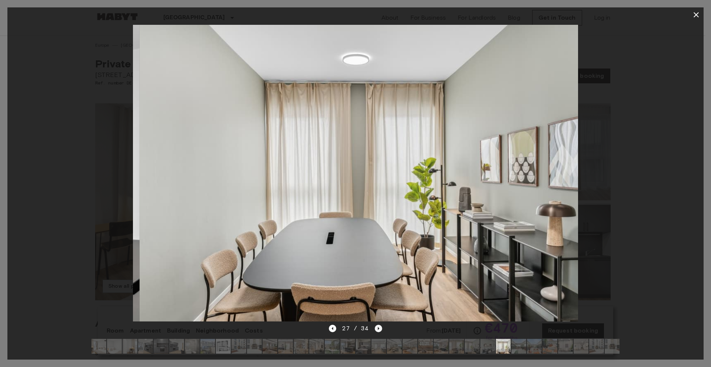
click at [381, 325] on icon "Next image" at bounding box center [378, 328] width 7 height 7
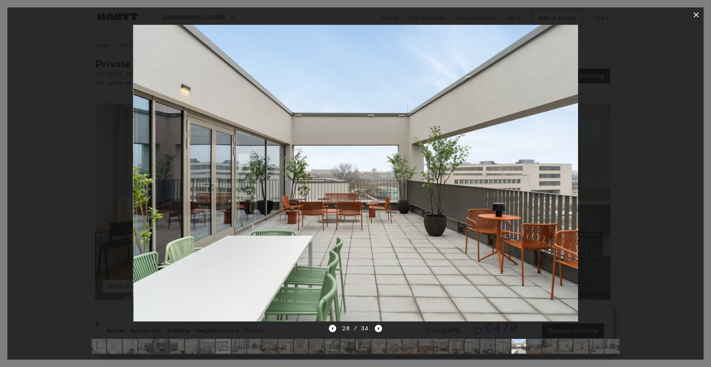
click at [381, 325] on icon "Next image" at bounding box center [378, 328] width 7 height 7
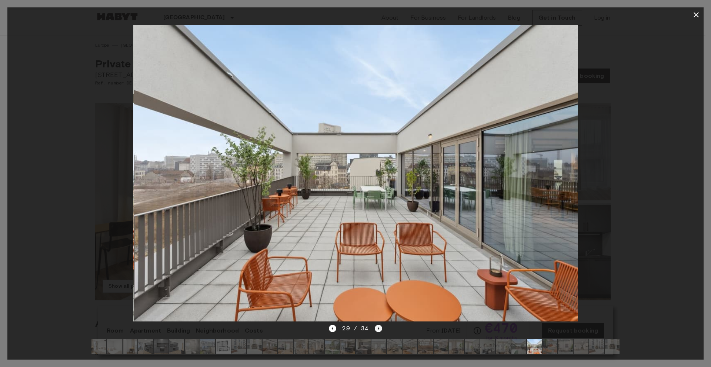
click at [381, 325] on icon "Next image" at bounding box center [378, 328] width 7 height 7
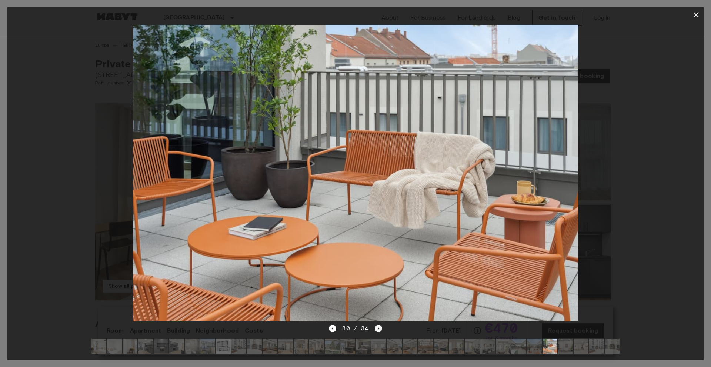
click at [381, 325] on icon "Next image" at bounding box center [378, 328] width 7 height 7
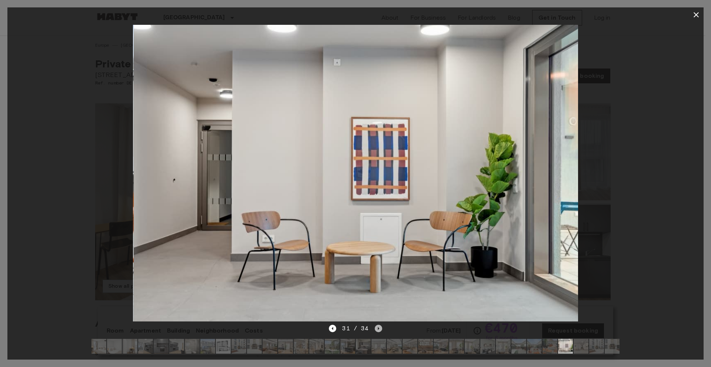
click at [381, 325] on icon "Next image" at bounding box center [378, 328] width 7 height 7
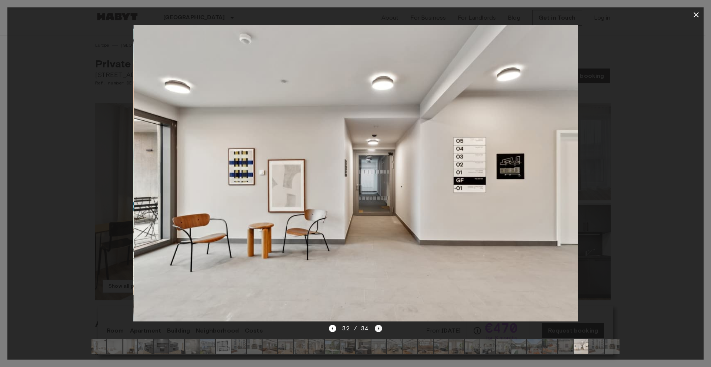
click at [381, 325] on icon "Next image" at bounding box center [378, 328] width 7 height 7
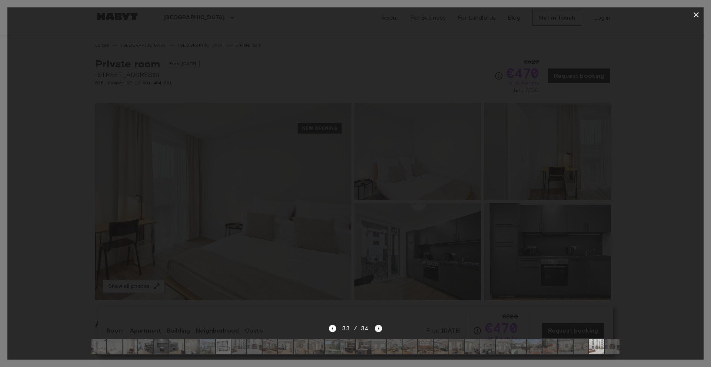
click at [381, 325] on icon "Next image" at bounding box center [378, 328] width 7 height 7
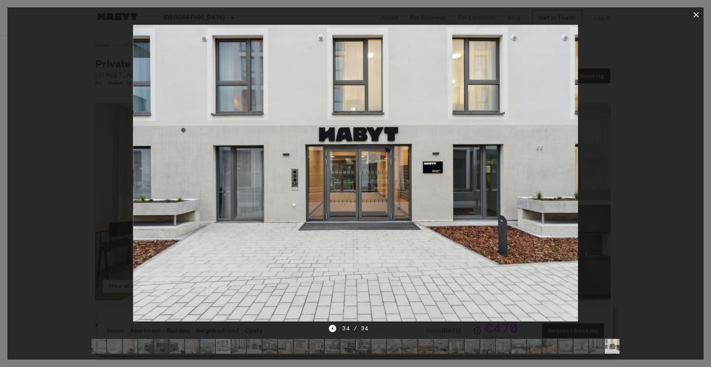
click at [334, 325] on icon "Previous image" at bounding box center [332, 328] width 7 height 7
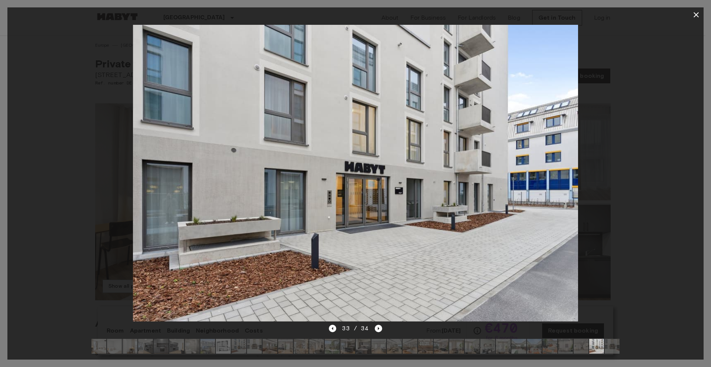
click at [694, 16] on icon "button" at bounding box center [696, 14] width 9 height 9
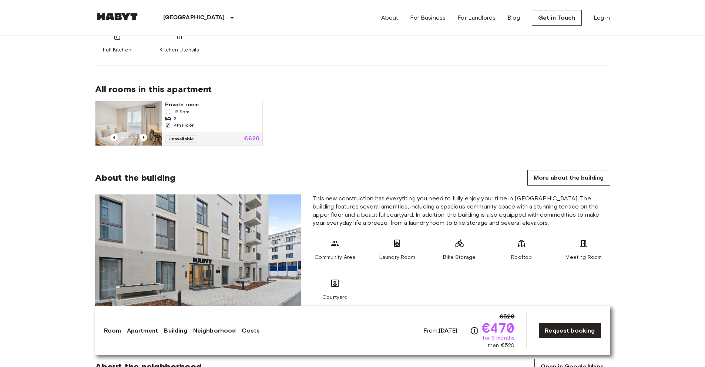
scroll to position [481, 0]
click at [146, 137] on icon "Previous image" at bounding box center [143, 136] width 7 height 7
click at [227, 118] on div "2" at bounding box center [212, 118] width 94 height 7
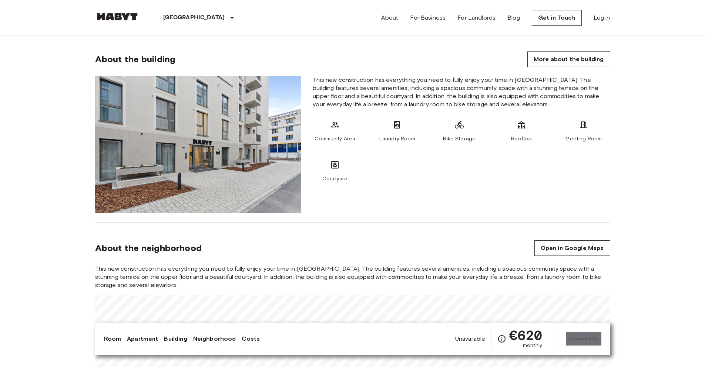
scroll to position [592, 0]
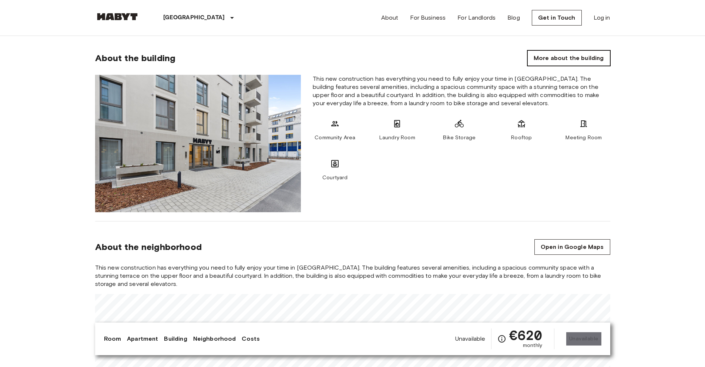
click at [578, 55] on link "More about the building" at bounding box center [569, 58] width 83 height 16
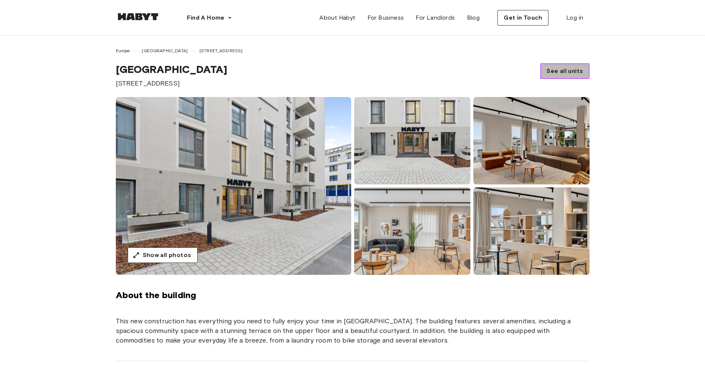
click at [561, 70] on span "See all units" at bounding box center [565, 71] width 36 height 9
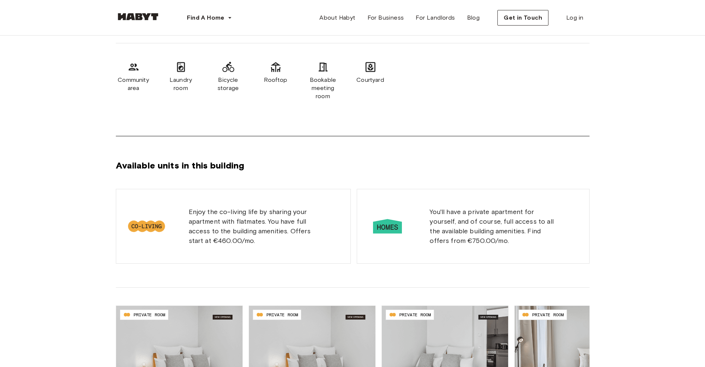
scroll to position [441, 0]
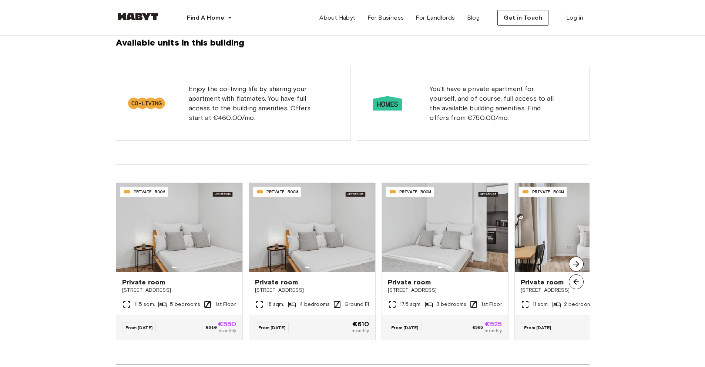
click at [575, 265] on img at bounding box center [576, 264] width 15 height 15
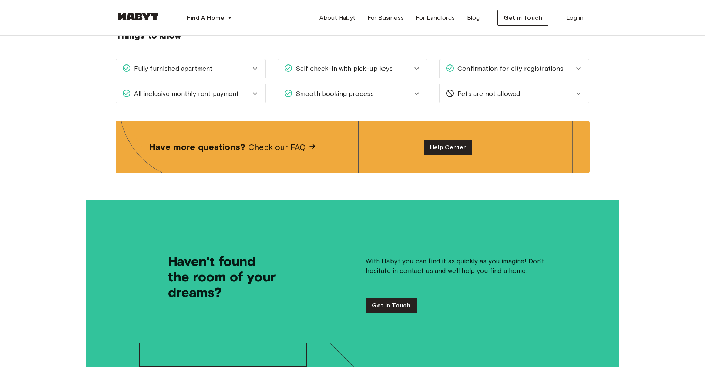
scroll to position [1070, 0]
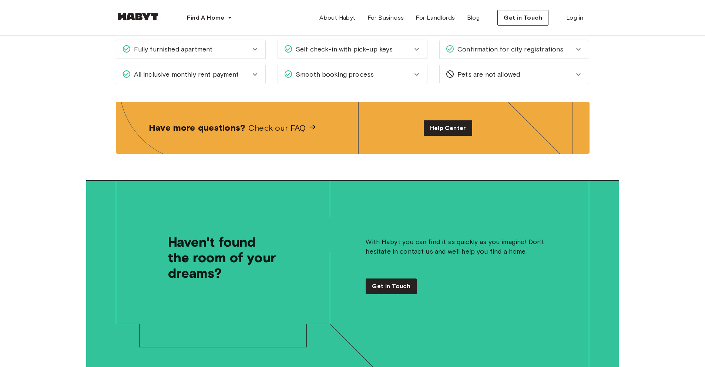
click at [258, 77] on icon at bounding box center [255, 74] width 9 height 9
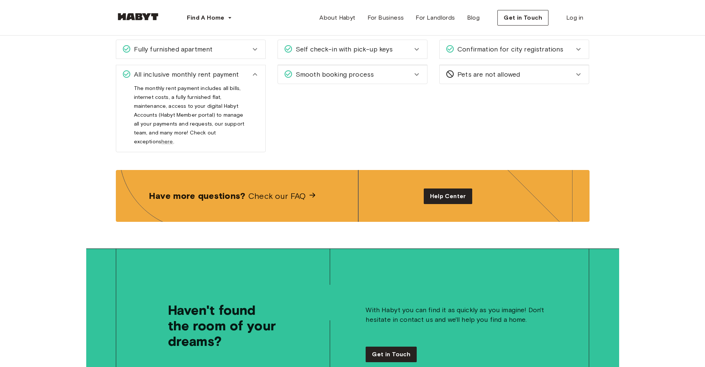
click at [261, 51] on div "Fully furnished apartment" at bounding box center [190, 49] width 149 height 19
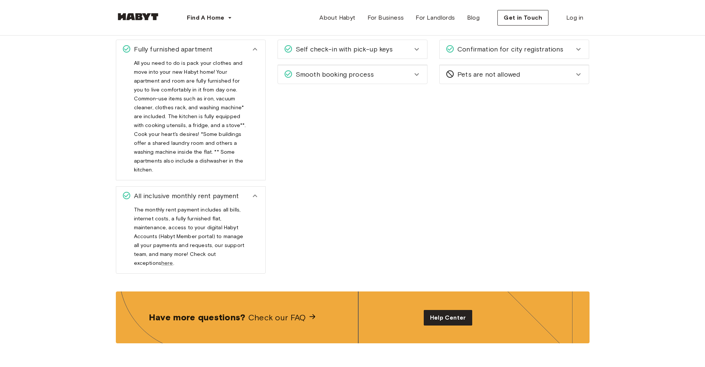
click at [424, 53] on div "Self check-in with pick-up keys" at bounding box center [352, 49] width 149 height 19
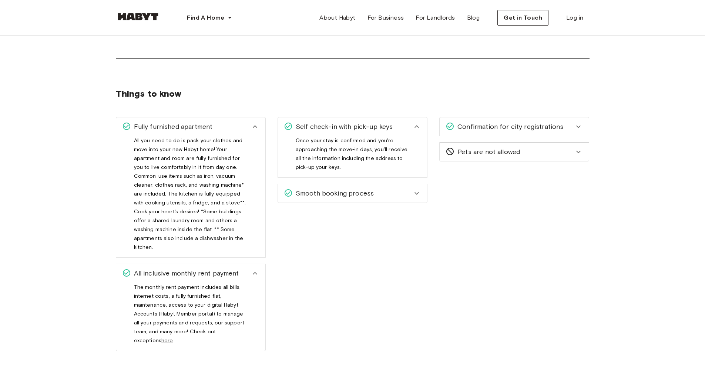
scroll to position [959, 0]
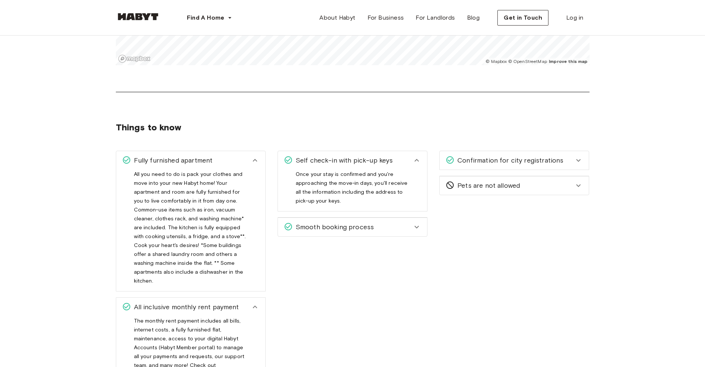
click at [526, 26] on div "Find A Home Europe Amsterdam Berlin Frankfurt Hamburg Lisbon Madrid Milan Moden…" at bounding box center [353, 18] width 474 height 36
click at [527, 19] on span "Get in Touch" at bounding box center [523, 17] width 39 height 9
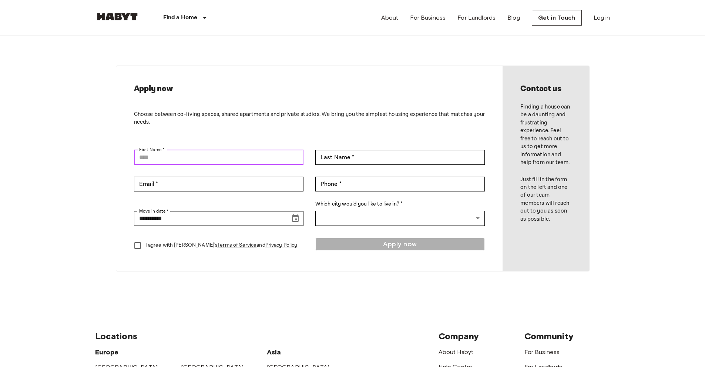
click at [201, 158] on input "First Name *" at bounding box center [219, 157] width 170 height 15
click at [263, 67] on div "**********" at bounding box center [309, 168] width 387 height 205
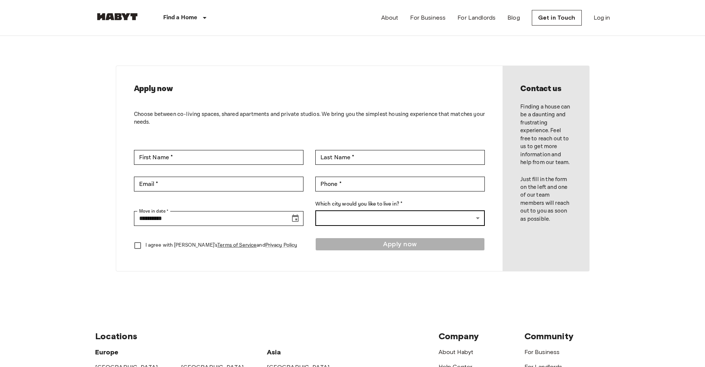
click at [475, 219] on body "**********" at bounding box center [352, 317] width 705 height 635
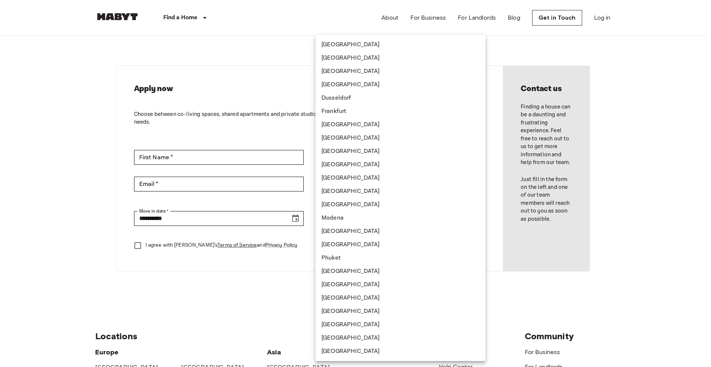
click at [356, 235] on li "[GEOGRAPHIC_DATA]" at bounding box center [400, 231] width 170 height 13
click at [426, 218] on body "**********" at bounding box center [355, 317] width 711 height 635
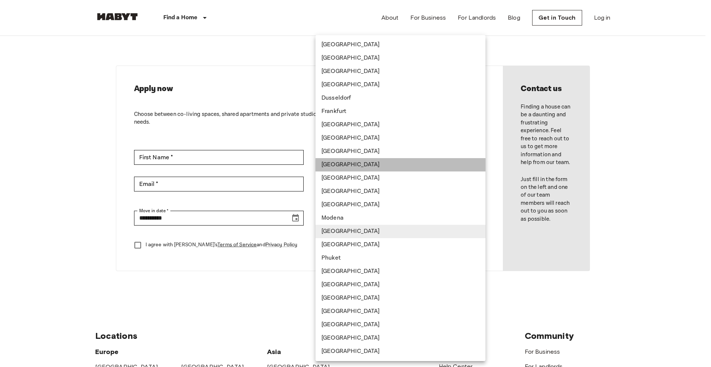
click at [387, 167] on li "[GEOGRAPHIC_DATA]" at bounding box center [400, 164] width 170 height 13
type input "*******"
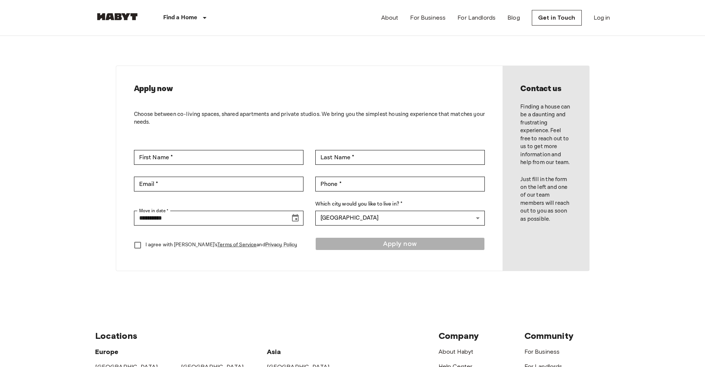
click at [296, 271] on div "**********" at bounding box center [353, 168] width 474 height 265
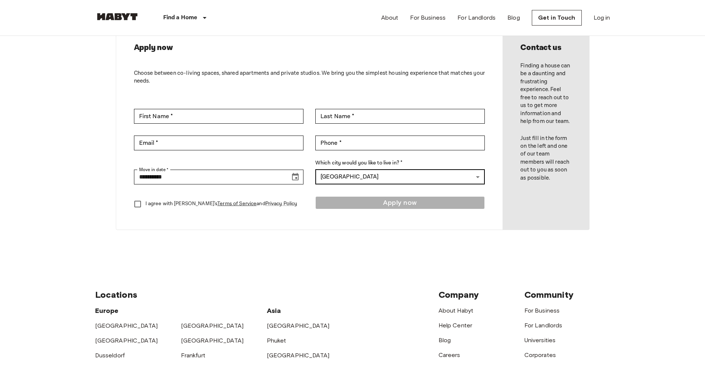
scroll to position [37, 0]
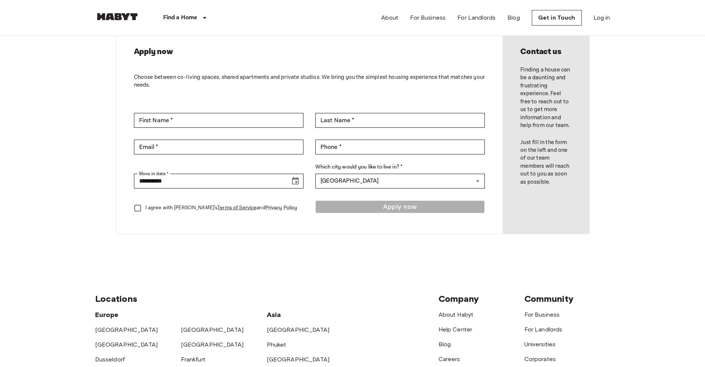
click at [217, 205] on link "Terms of Service" at bounding box center [236, 207] width 39 height 7
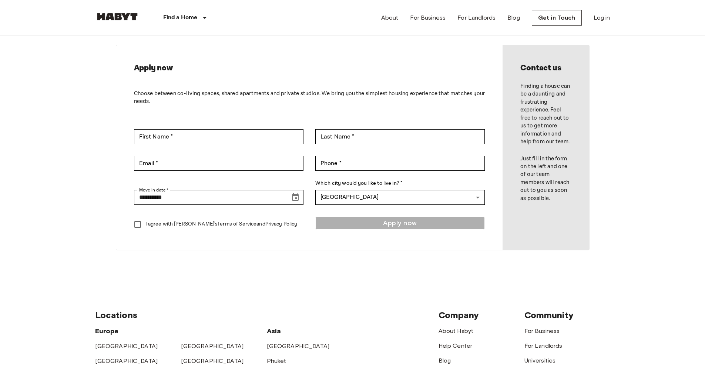
scroll to position [0, 0]
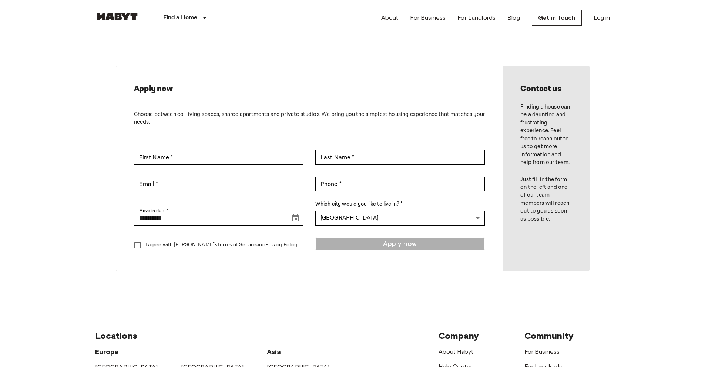
click at [472, 17] on link "For Landlords" at bounding box center [477, 17] width 38 height 9
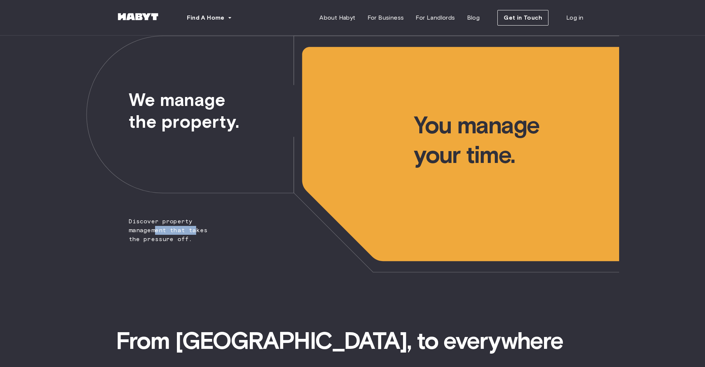
drag, startPoint x: 155, startPoint y: 231, endPoint x: 194, endPoint y: 231, distance: 39.3
click at [194, 231] on span "Discover property management that takes the pressure off." at bounding box center [154, 140] width 136 height 208
click at [174, 234] on span "Discover property management that takes the pressure off." at bounding box center [154, 140] width 136 height 208
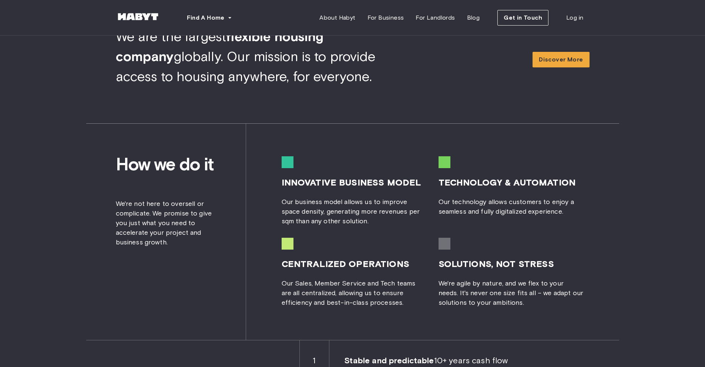
scroll to position [778, 0]
